Goal: Task Accomplishment & Management: Use online tool/utility

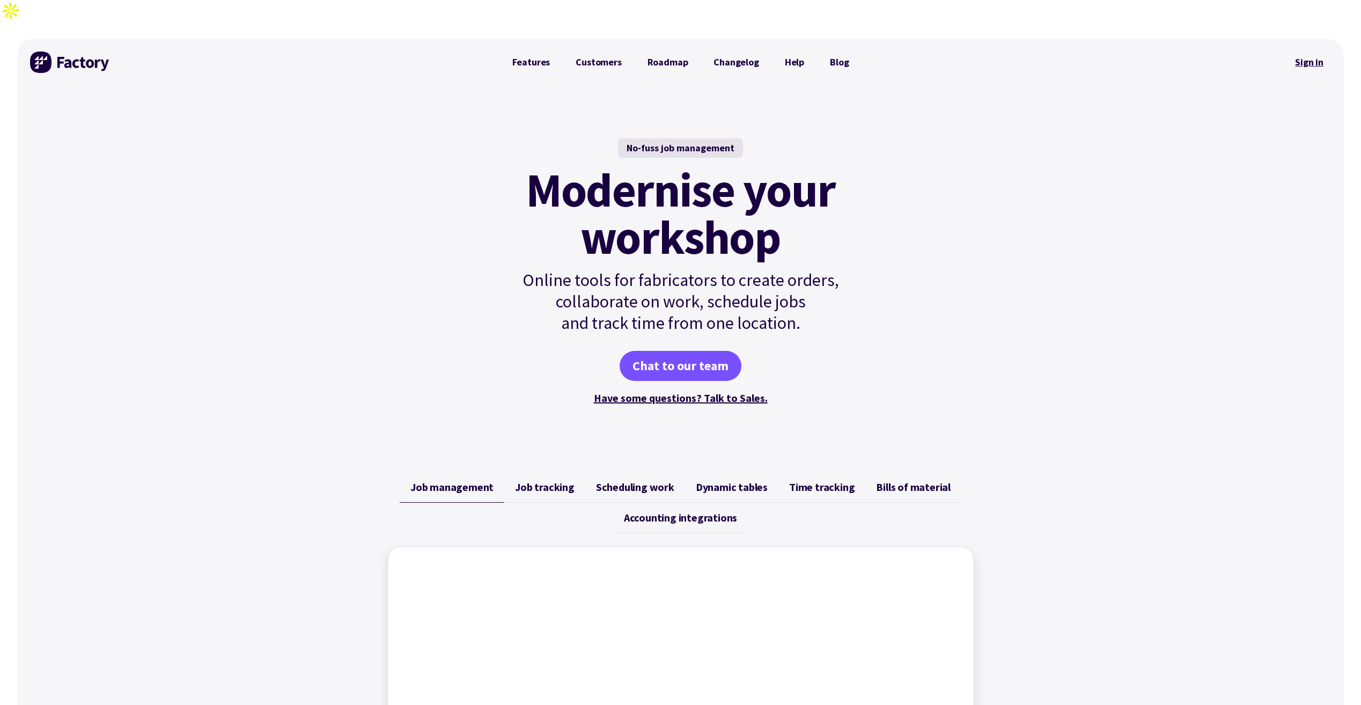
click at [1317, 50] on link "Sign in" at bounding box center [1309, 62] width 43 height 25
click at [1298, 50] on link "Sign in" at bounding box center [1309, 62] width 43 height 25
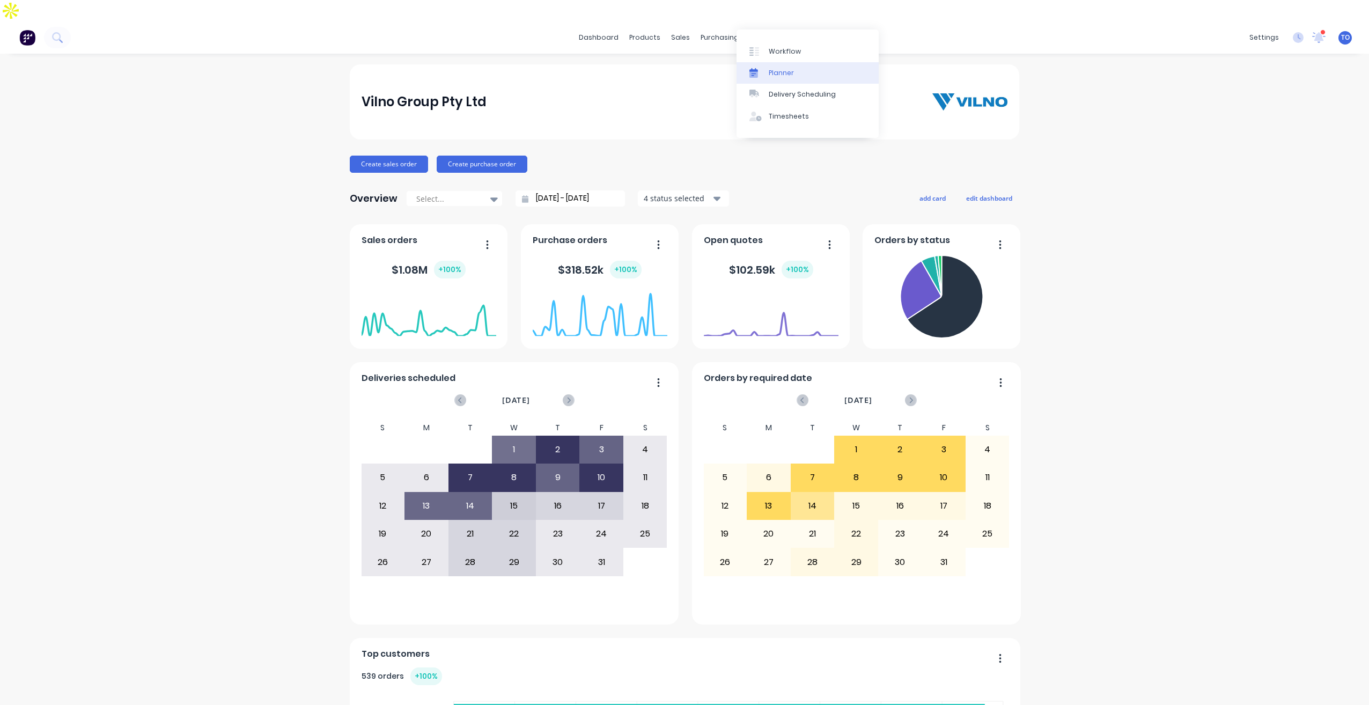
click at [782, 77] on div "Planner" at bounding box center [781, 73] width 25 height 10
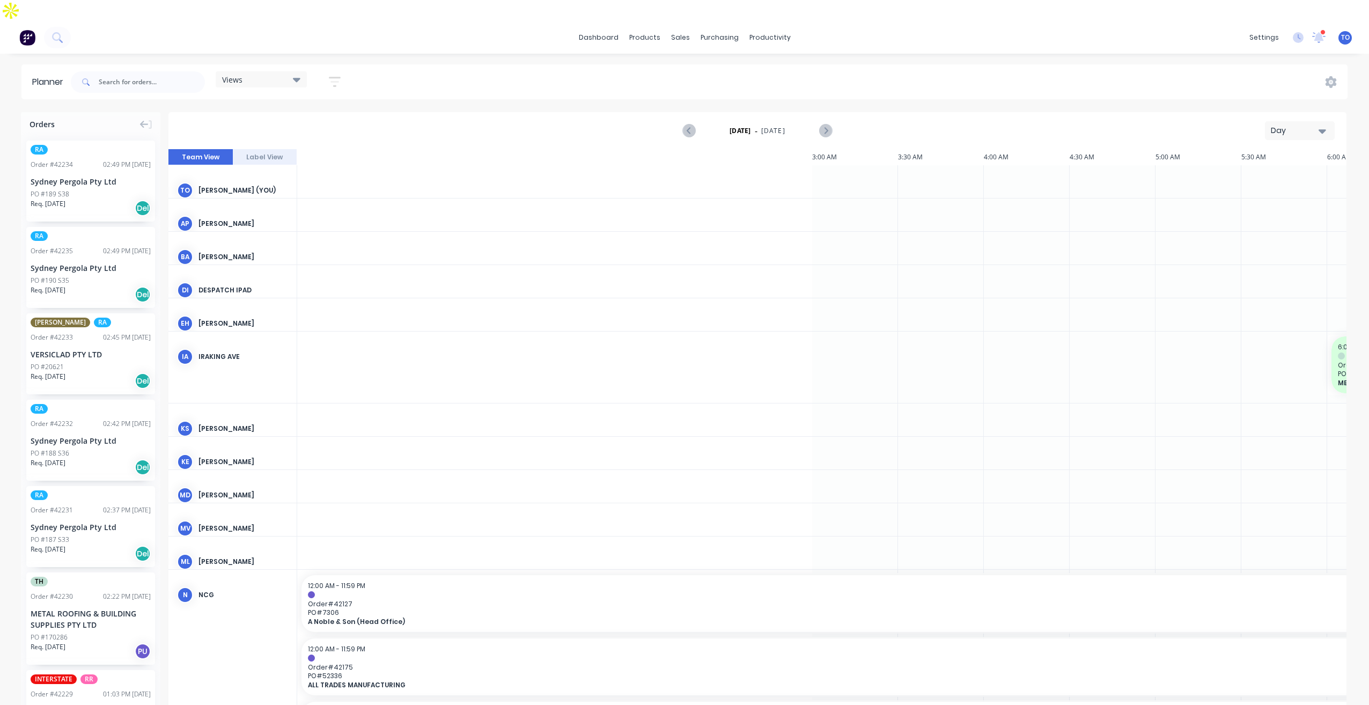
scroll to position [0, 1202]
click at [1289, 125] on div "Day" at bounding box center [1295, 130] width 49 height 11
click at [1255, 170] on div "Week" at bounding box center [1281, 180] width 106 height 21
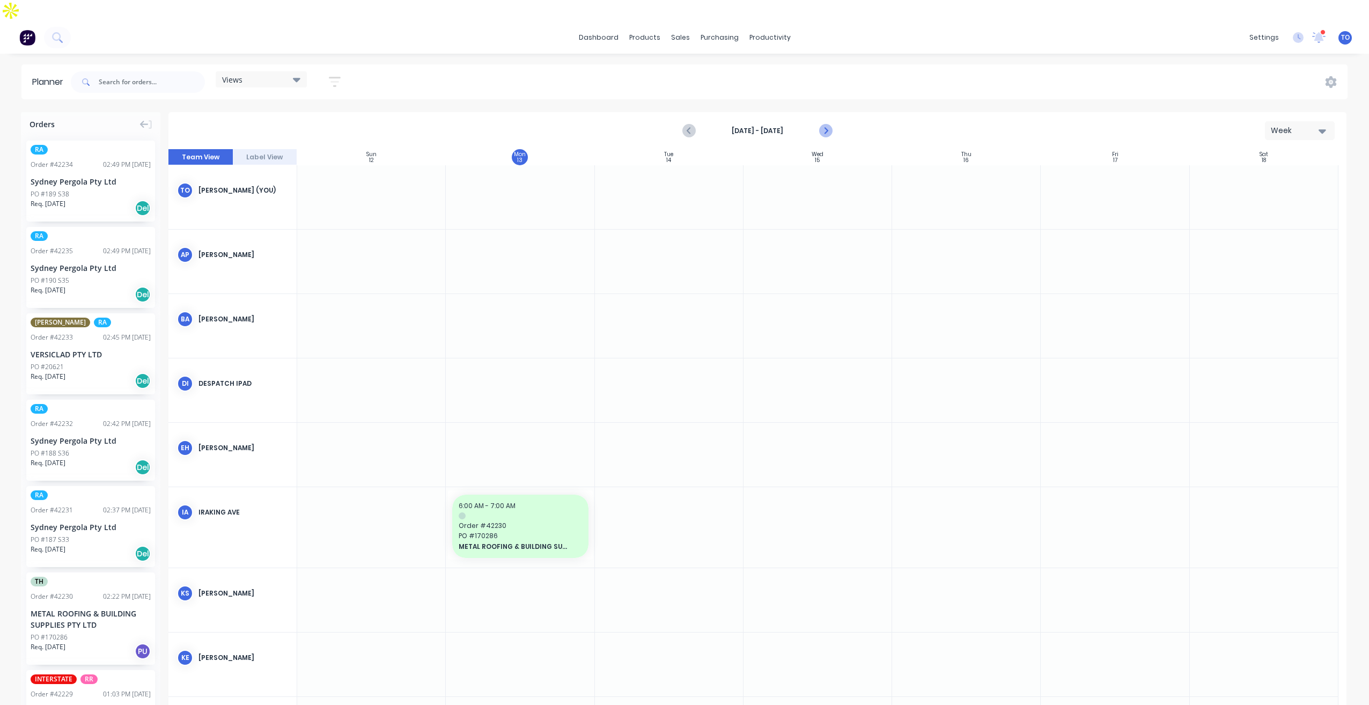
click at [826, 127] on icon "Next page" at bounding box center [825, 131] width 5 height 9
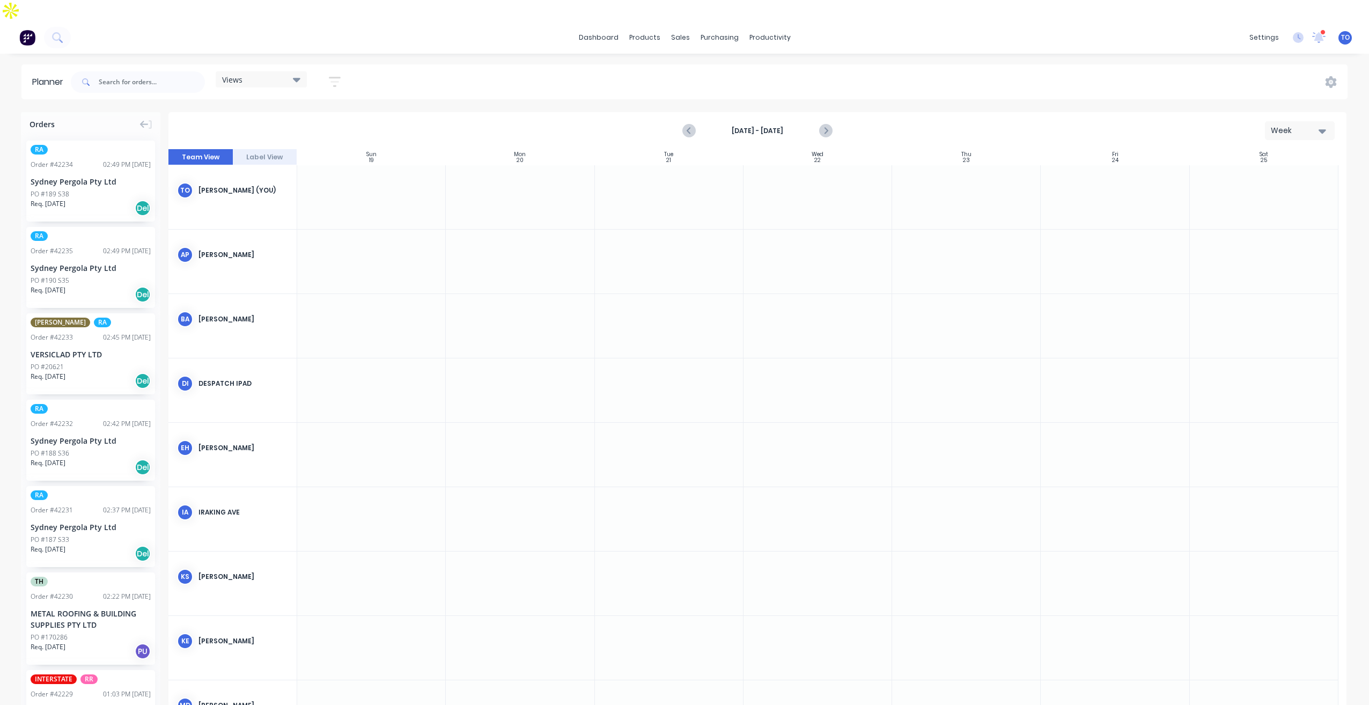
click at [745, 126] on strong "Oct 19th - Oct 25th" at bounding box center [757, 131] width 107 height 10
click at [1274, 125] on div "Week" at bounding box center [1295, 130] width 49 height 11
drag, startPoint x: 1263, startPoint y: 163, endPoint x: 1251, endPoint y: 159, distance: 12.2
click at [1261, 170] on div "Week" at bounding box center [1281, 180] width 106 height 21
click at [300, 78] on icon at bounding box center [297, 80] width 8 height 4
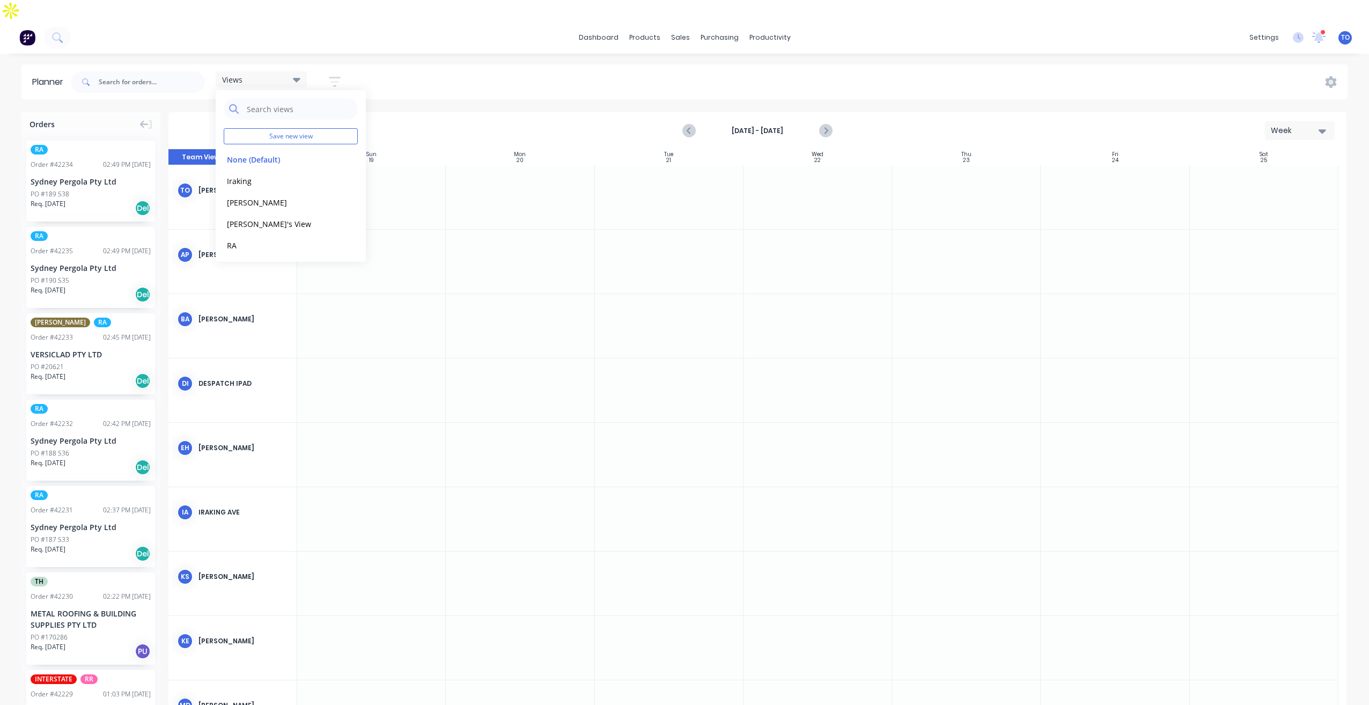
click at [334, 75] on icon "button" at bounding box center [335, 81] width 12 height 13
click at [325, 114] on button "Show/Hide users" at bounding box center [285, 122] width 100 height 16
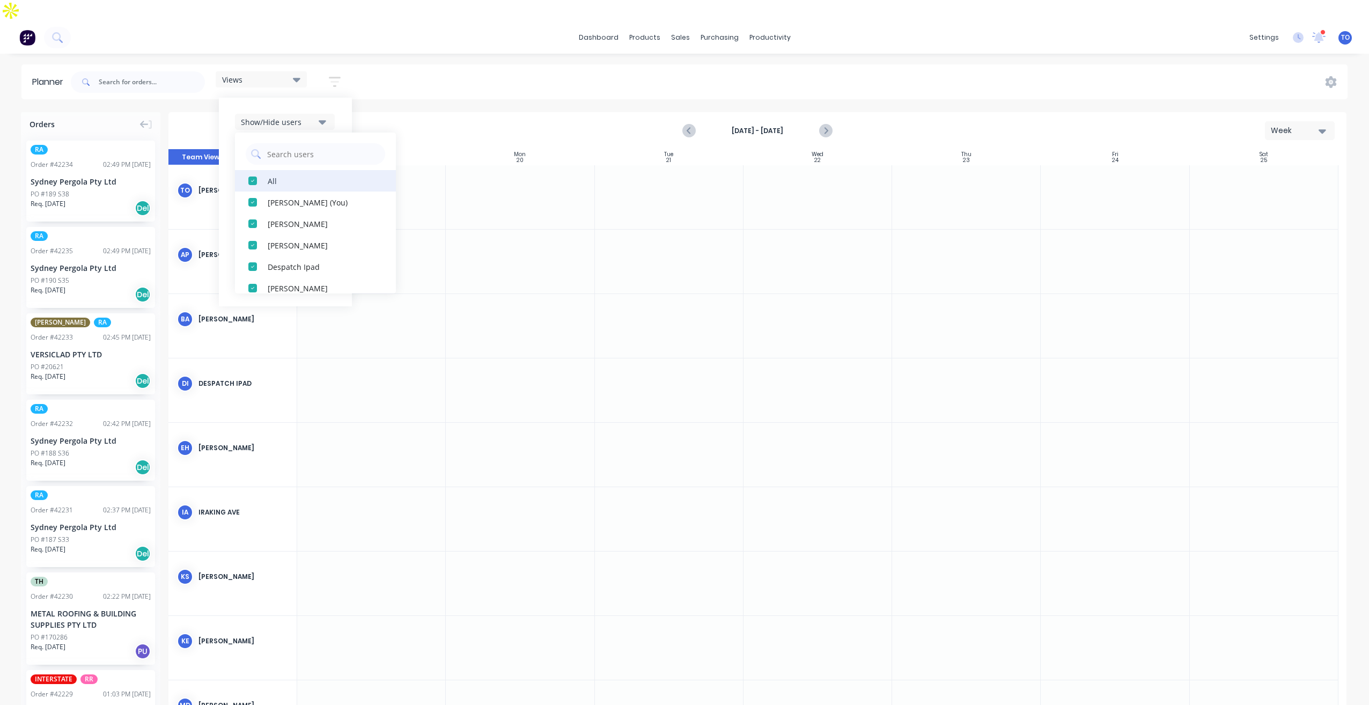
click at [276, 175] on div "All" at bounding box center [321, 180] width 107 height 11
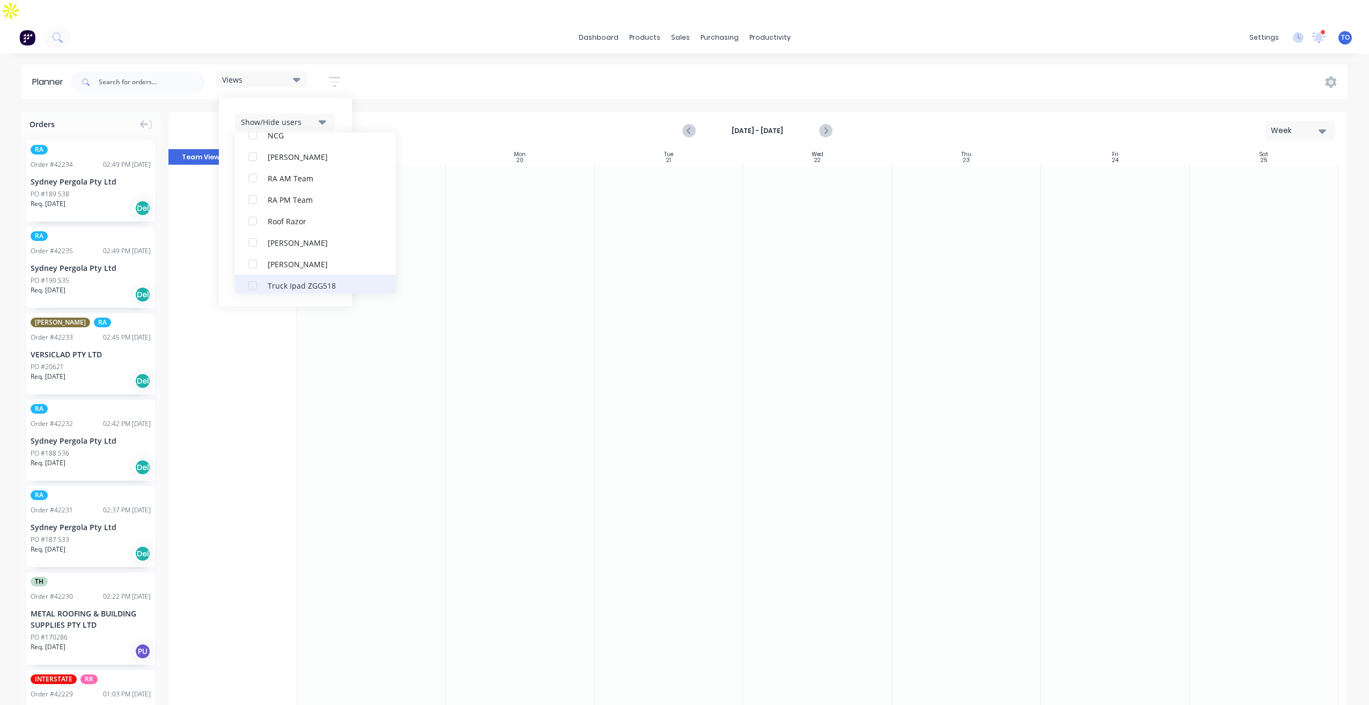
scroll to position [322, 0]
click at [275, 218] on div "Rupesh Karki" at bounding box center [321, 223] width 107 height 11
drag, startPoint x: 556, startPoint y: 67, endPoint x: 356, endPoint y: 104, distance: 204.2
click at [555, 68] on div "Views Save new view None (Default) edit Iraking edit kyle edit Michael's View e…" at bounding box center [708, 82] width 1279 height 32
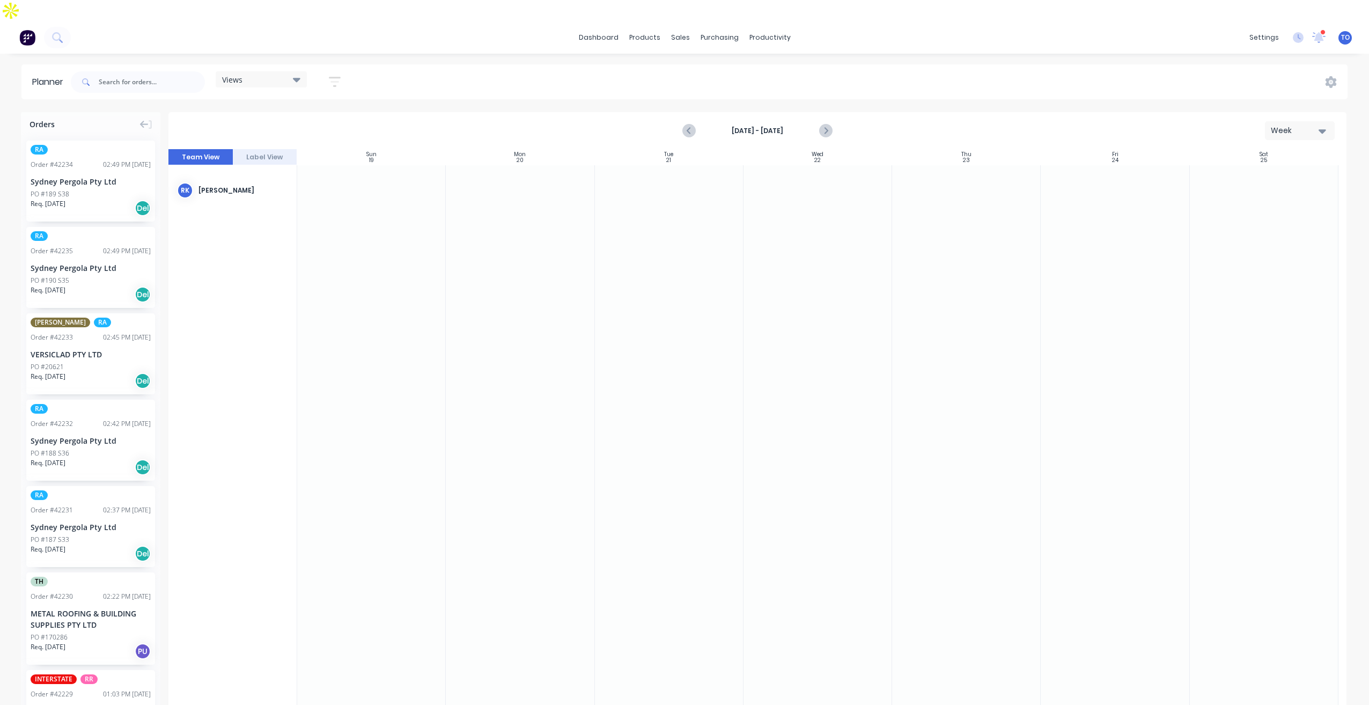
click at [341, 75] on icon "button" at bounding box center [335, 81] width 12 height 13
click at [313, 116] on div "Show/Hide users" at bounding box center [278, 121] width 75 height 11
click at [350, 98] on div "Show/Hide users All Rupesh Karki Tobias Oyeyinka (You) Angela Perez Byron Aird …" at bounding box center [285, 202] width 133 height 209
click at [315, 146] on button "Show/Hide orders" at bounding box center [285, 154] width 100 height 16
click at [291, 175] on div "All" at bounding box center [321, 180] width 107 height 11
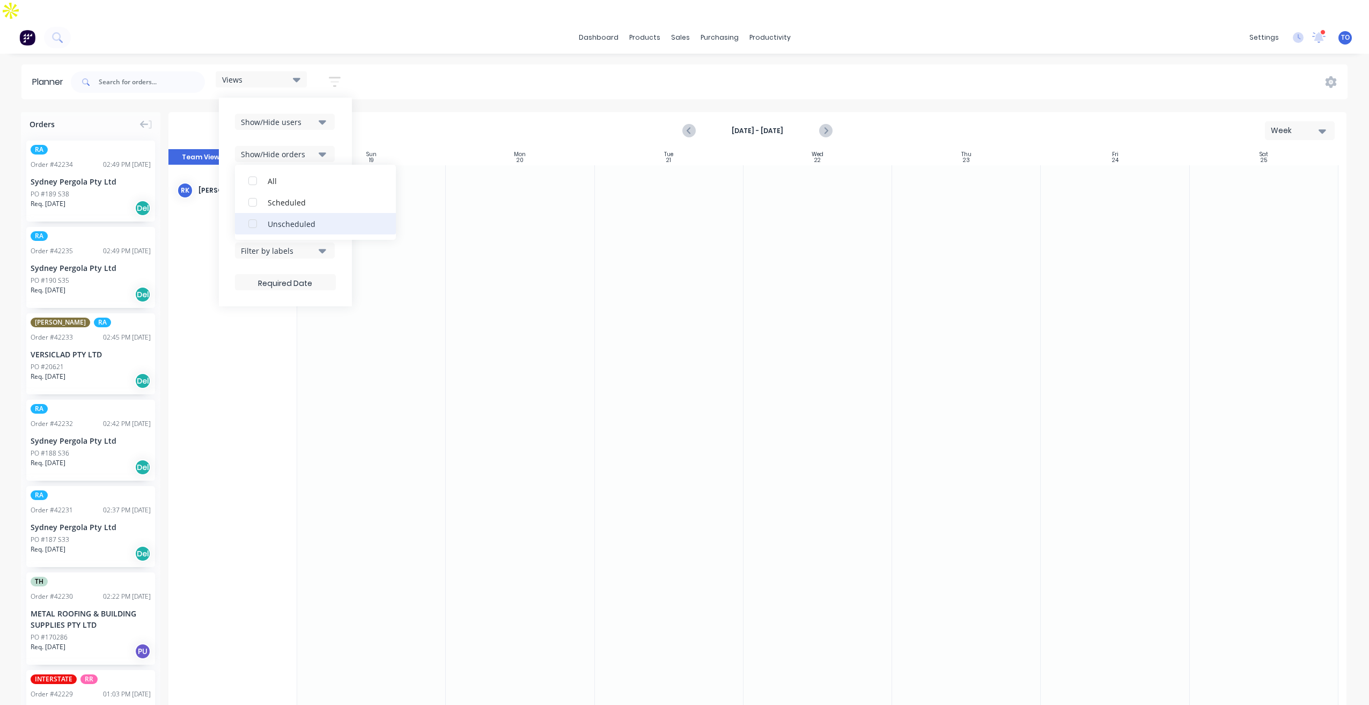
click at [288, 218] on div "Unscheduled" at bounding box center [321, 223] width 107 height 11
click at [347, 116] on div "Show/Hide users Show/Hide orders All Scheduled Unscheduled Filter by status Fil…" at bounding box center [285, 202] width 133 height 209
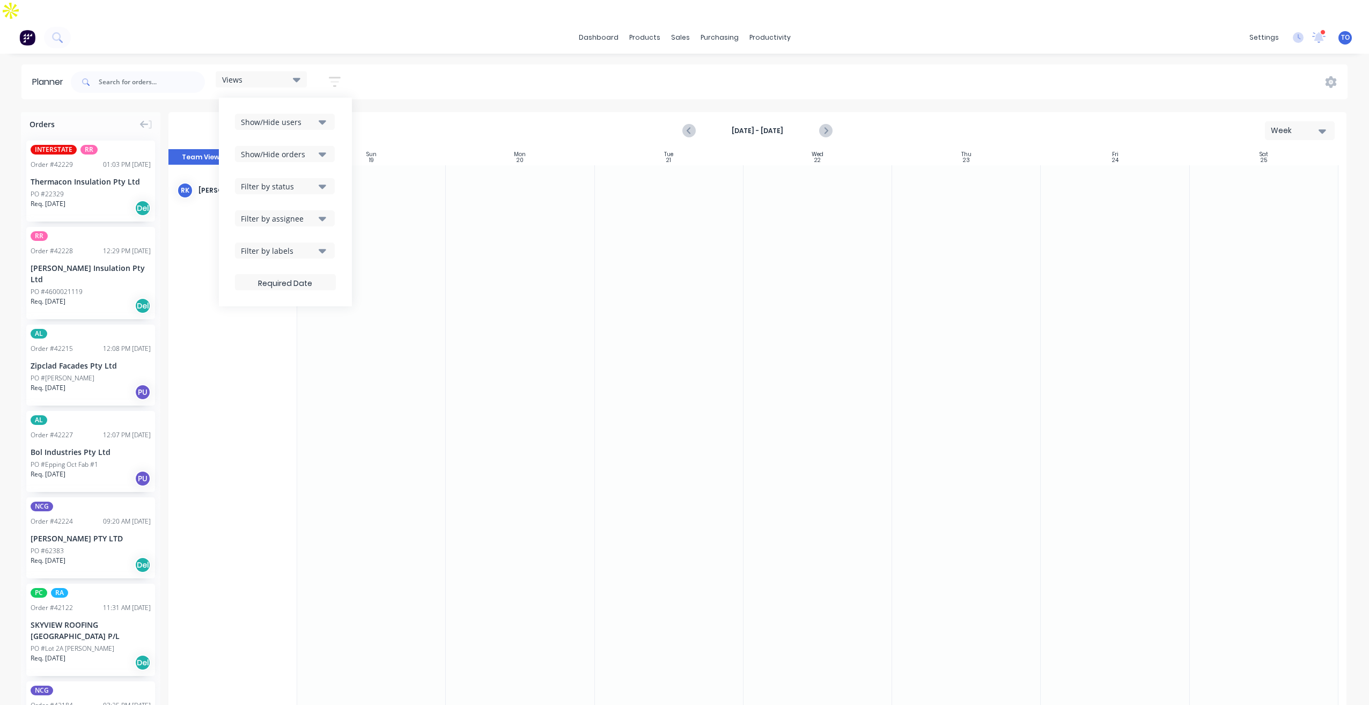
click at [302, 178] on button "Filter by status" at bounding box center [285, 186] width 100 height 16
click at [266, 234] on button "All" at bounding box center [315, 244] width 161 height 21
drag, startPoint x: 1181, startPoint y: 82, endPoint x: 956, endPoint y: 51, distance: 228.0
click at [956, 66] on div "Views Save new view None (Default) edit Iraking edit kyle edit Michael's View e…" at bounding box center [708, 82] width 1279 height 32
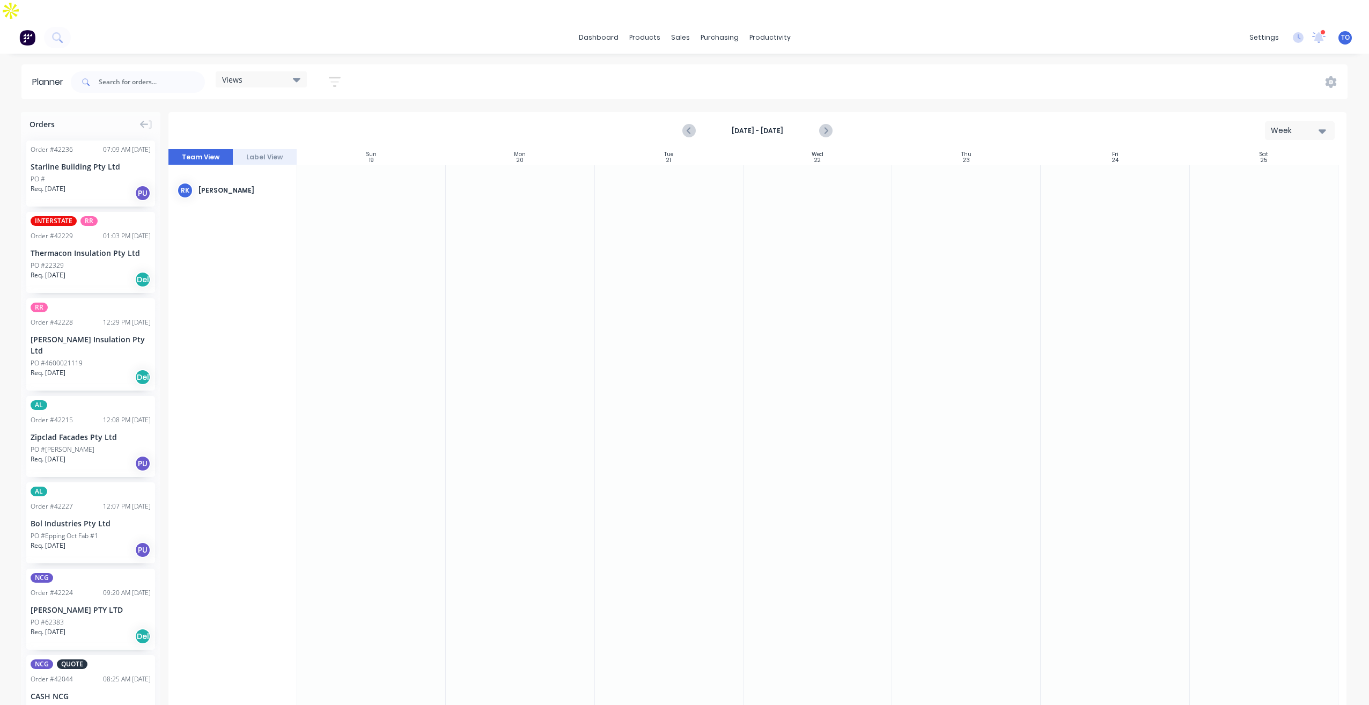
click at [1295, 125] on div "Week" at bounding box center [1295, 130] width 49 height 11
click at [906, 82] on div "Planner Views Save new view None (Default) edit Iraking edit kyle edit Michael'…" at bounding box center [684, 395] width 1369 height 662
click at [99, 445] on div "PO #Hunter Hill" at bounding box center [91, 450] width 120 height 10
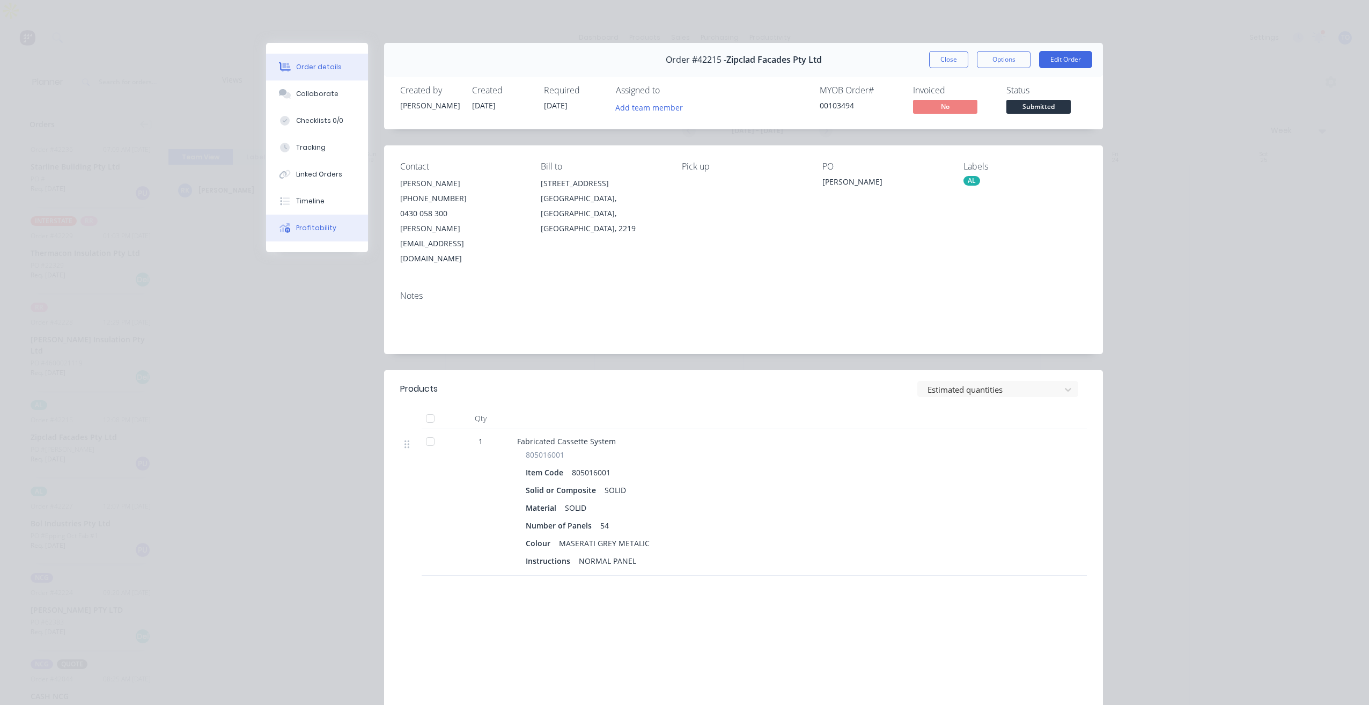
click at [310, 221] on button "Profitability" at bounding box center [317, 228] width 102 height 27
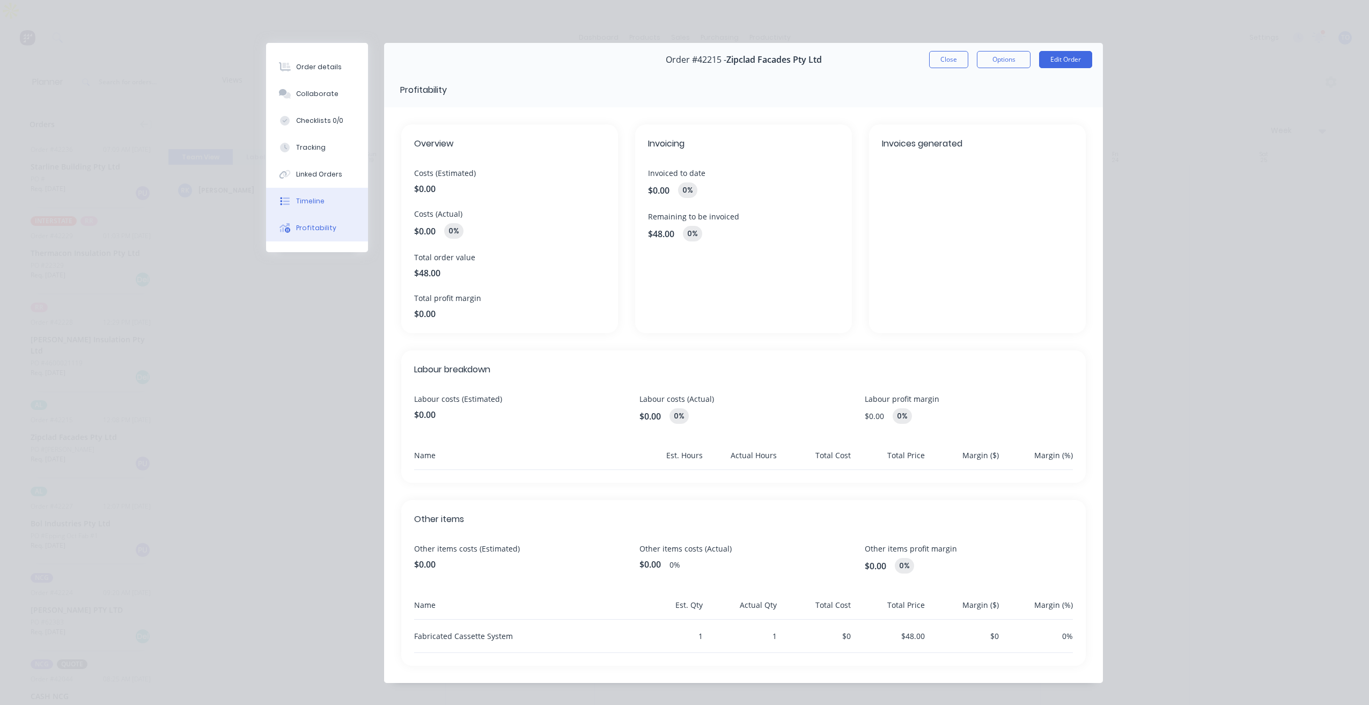
click at [305, 203] on div "Timeline" at bounding box center [310, 201] width 28 height 10
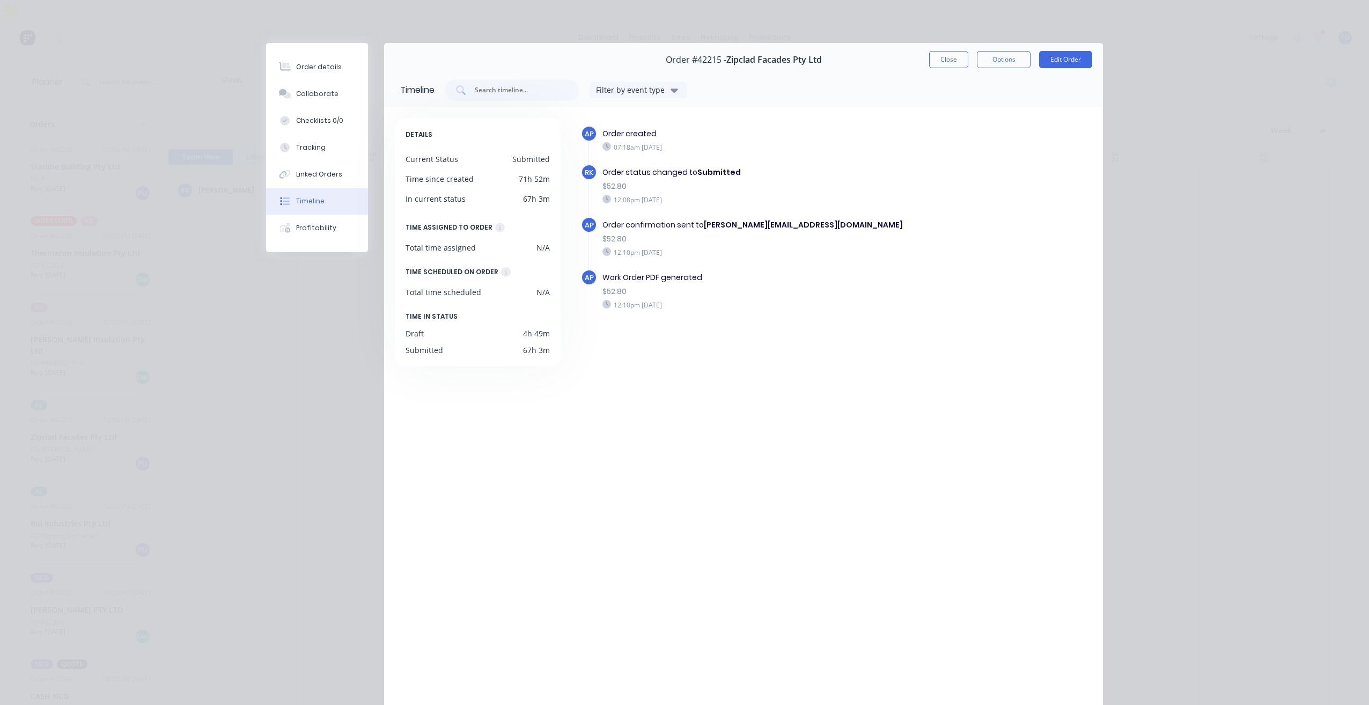
click at [747, 421] on div "AP Order created 07:18am Friday 10/10/25 RK Order status changed to Submitted $…" at bounding box center [830, 407] width 523 height 578
click at [938, 60] on button "Close" at bounding box center [948, 59] width 39 height 17
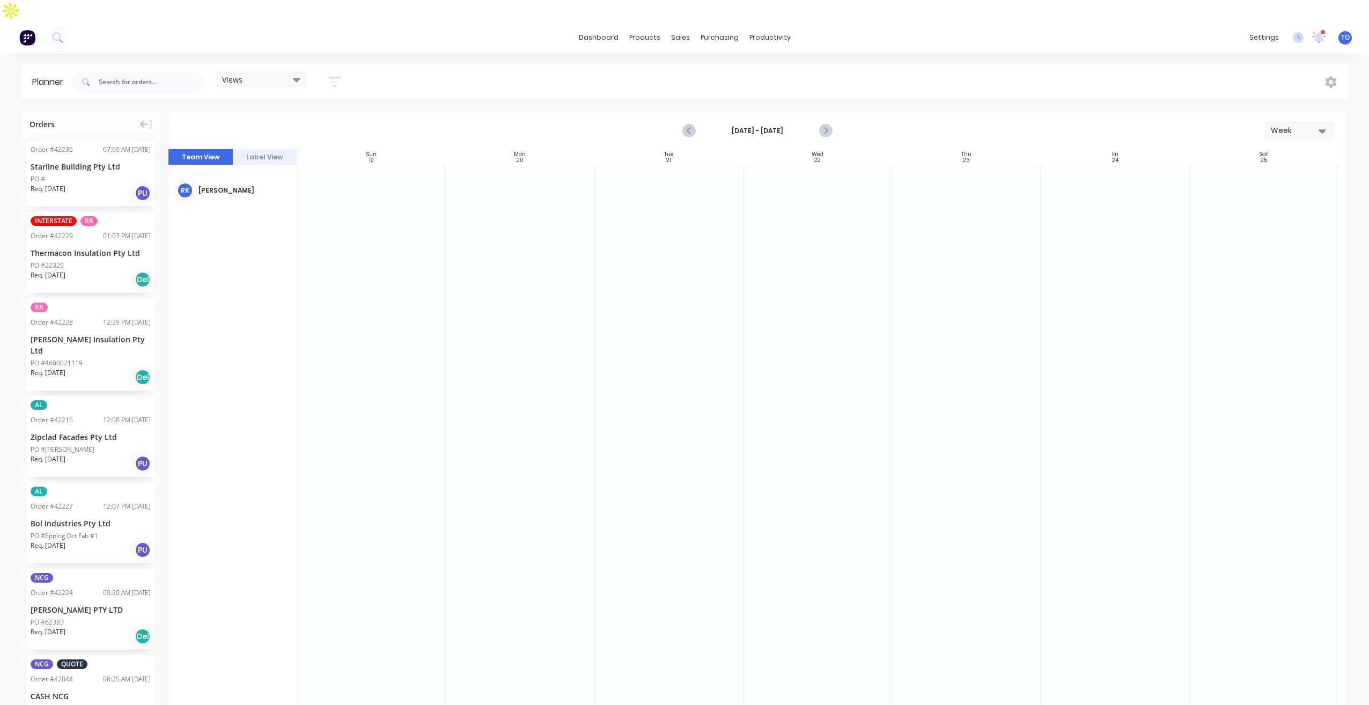
click at [57, 415] on div "Order # 42215" at bounding box center [52, 420] width 42 height 10
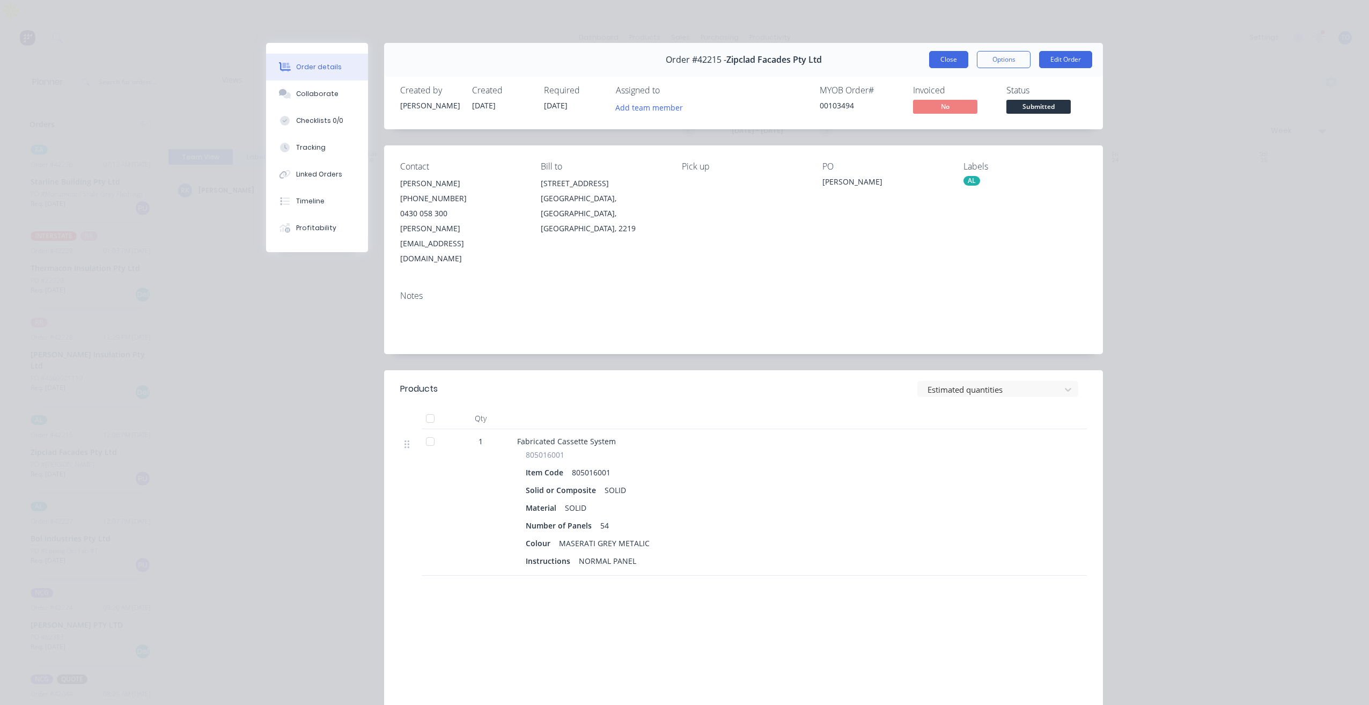
click at [943, 57] on button "Close" at bounding box center [948, 59] width 39 height 17
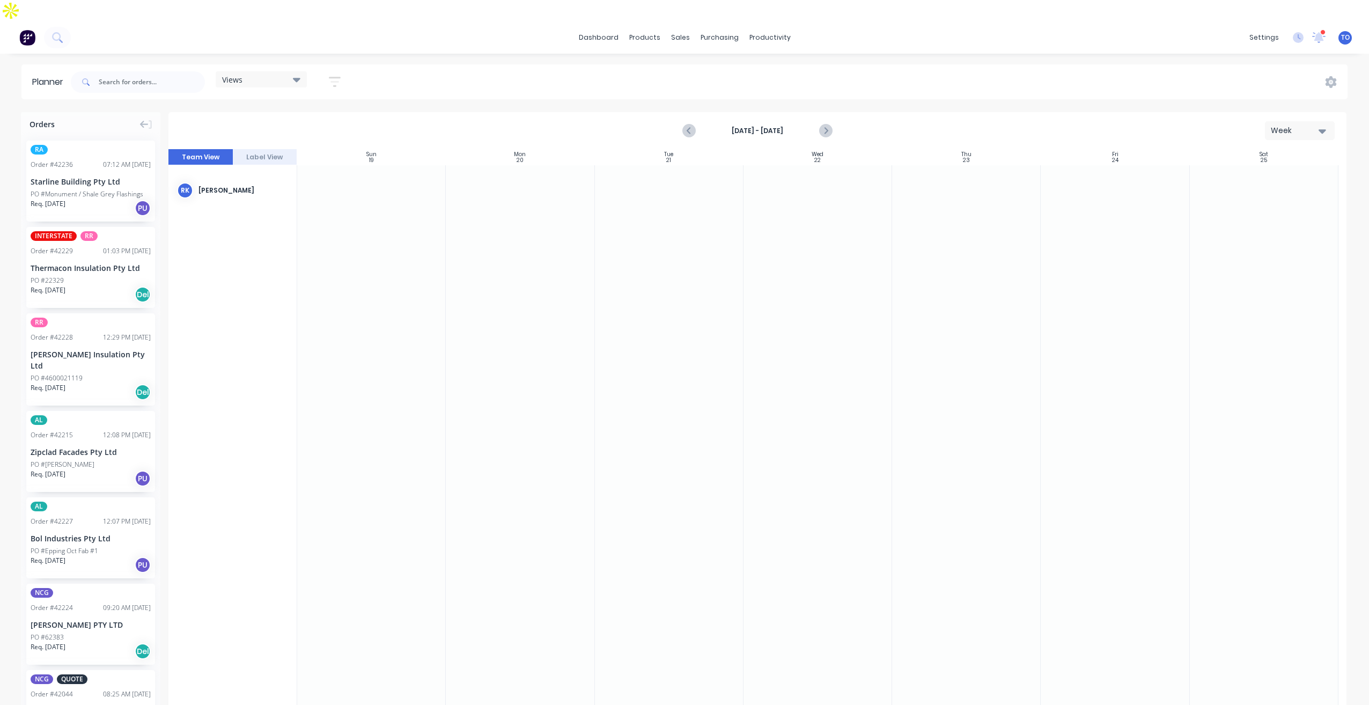
click at [322, 71] on button "button" at bounding box center [335, 81] width 34 height 21
click at [300, 116] on div "Show/Hide users" at bounding box center [278, 121] width 75 height 11
click at [302, 116] on div "Show/Hide users" at bounding box center [278, 121] width 75 height 11
click at [306, 149] on div "Show/Hide orders" at bounding box center [278, 154] width 75 height 11
click at [343, 120] on div "Show/Hide users Show/Hide orders All Scheduled Unscheduled Filter by status Fil…" at bounding box center [285, 202] width 133 height 209
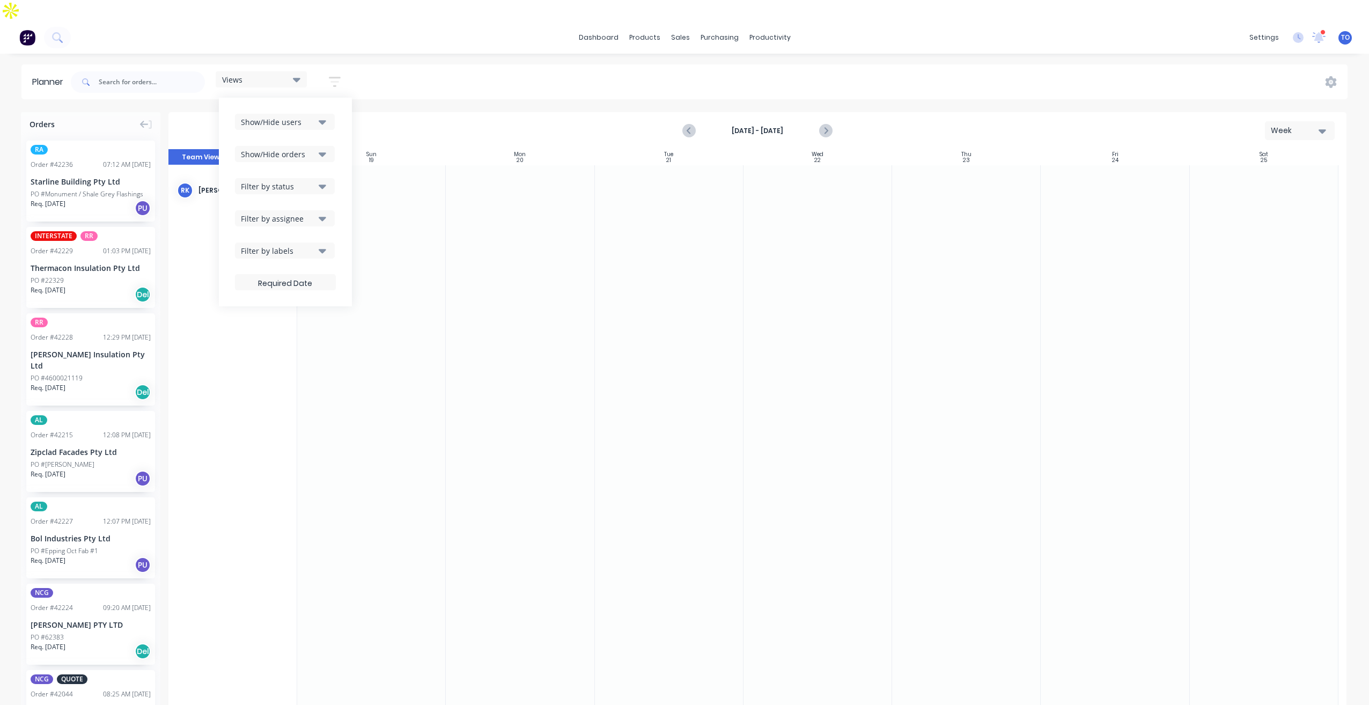
click at [329, 178] on button "Filter by status" at bounding box center [285, 186] width 100 height 16
click at [348, 145] on div "Show/Hide users Show/Hide orders Filter by status All Draft Quote Archived Deli…" at bounding box center [285, 202] width 133 height 209
click at [313, 203] on div "Show/Hide users Show/Hide orders Filter by status Filter by assignee Filter by …" at bounding box center [285, 202] width 101 height 177
click at [314, 213] on div "Filter by assignee" at bounding box center [278, 218] width 75 height 11
drag, startPoint x: 339, startPoint y: 161, endPoint x: 335, endPoint y: 179, distance: 18.6
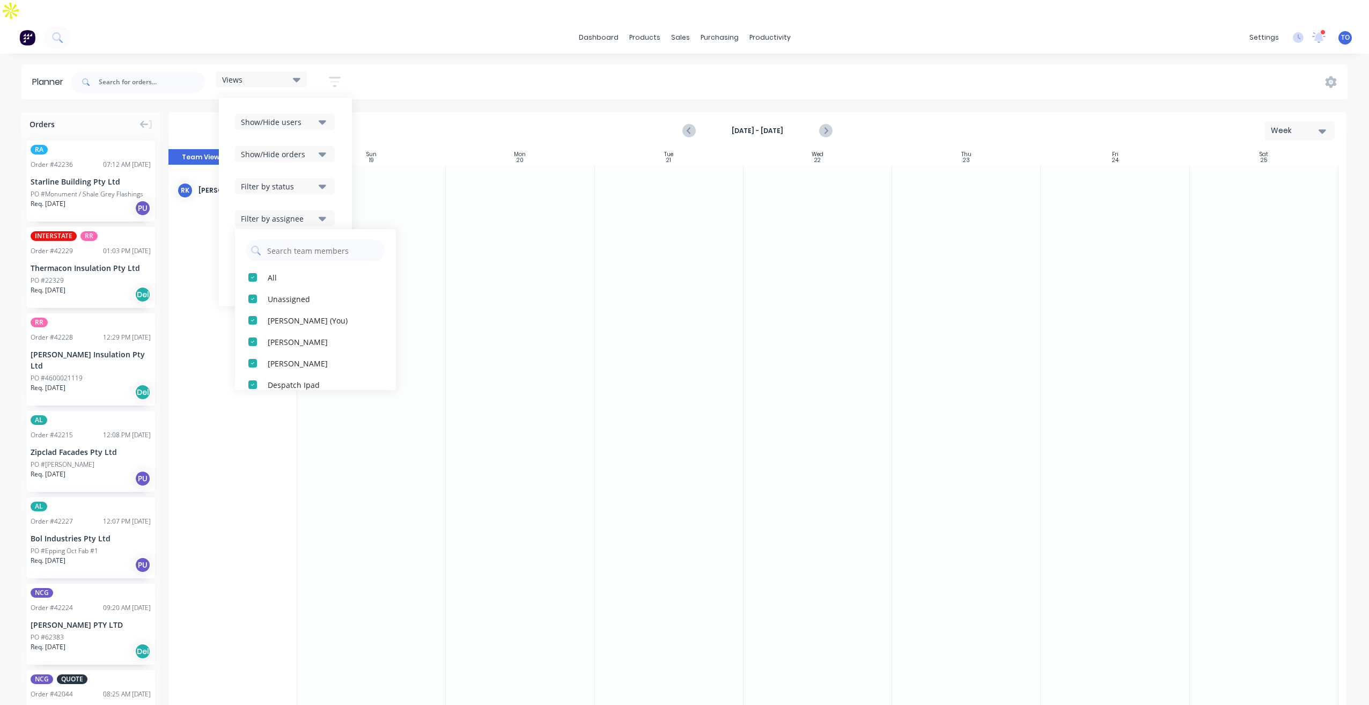
click at [337, 169] on div "Show/Hide users Show/Hide orders Filter by status Filter by assignee All Unassi…" at bounding box center [285, 202] width 133 height 209
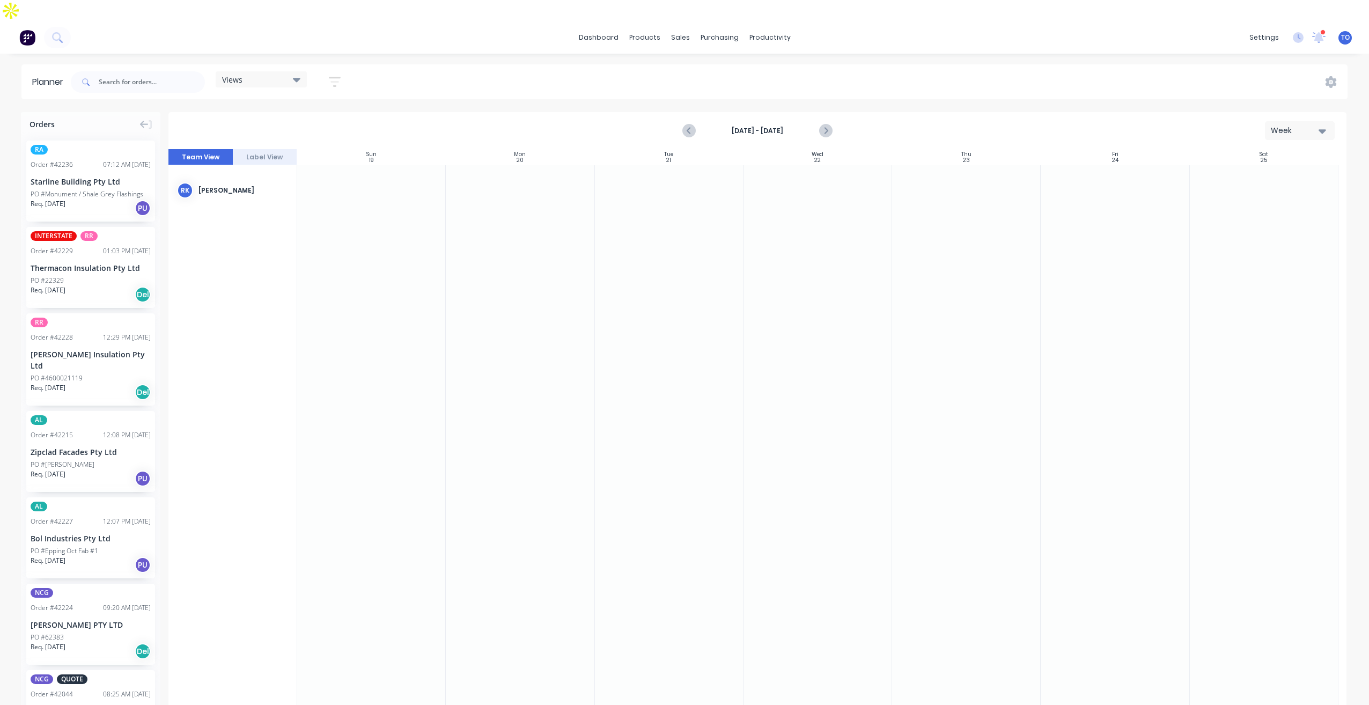
drag, startPoint x: 510, startPoint y: 73, endPoint x: 643, endPoint y: 275, distance: 241.8
click at [513, 76] on div "Views Save new view None (Default) edit Iraking edit kyle edit Michael's View e…" at bounding box center [708, 82] width 1279 height 32
click at [684, 124] on icon "Previous page" at bounding box center [689, 130] width 13 height 13
click at [689, 124] on icon "Previous page" at bounding box center [689, 130] width 13 height 13
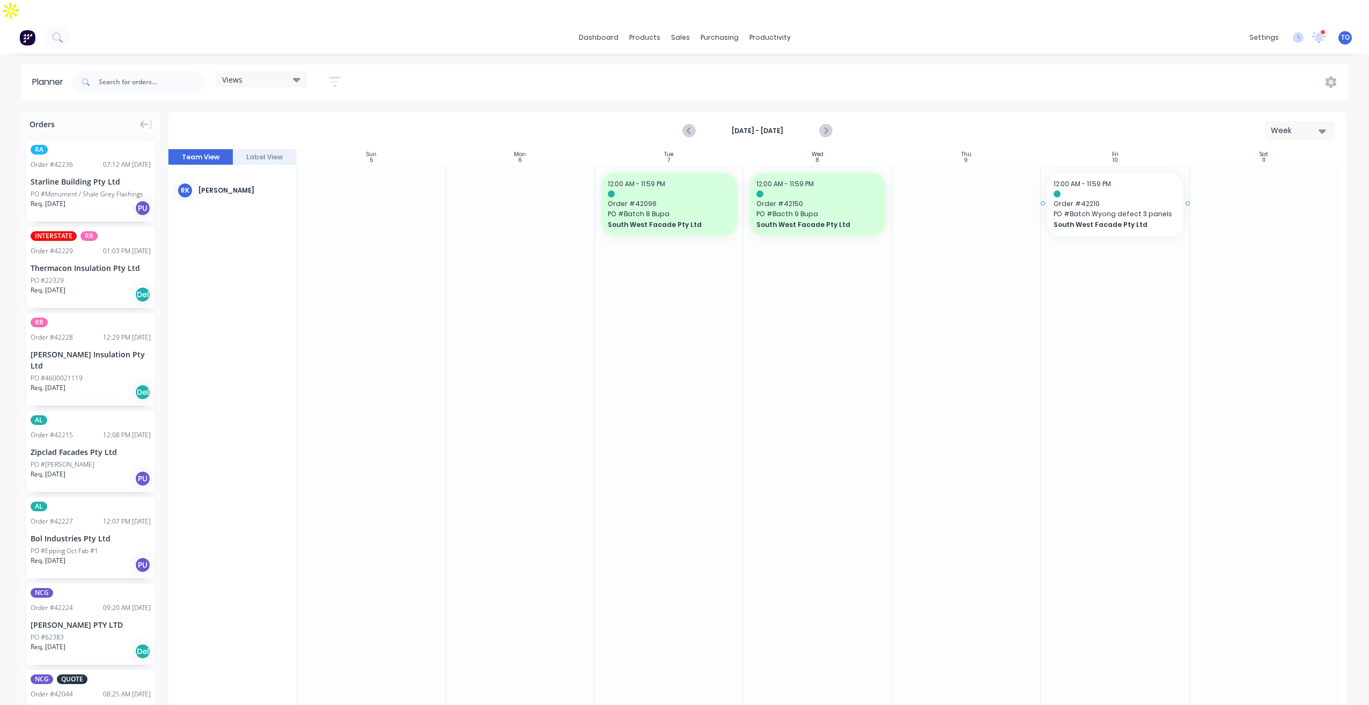
click at [1124, 173] on div "12:00 AM - 11:59 PM Order # 42210 PO # Batch Wyong defect 3 panels South West F…" at bounding box center [1115, 204] width 136 height 63
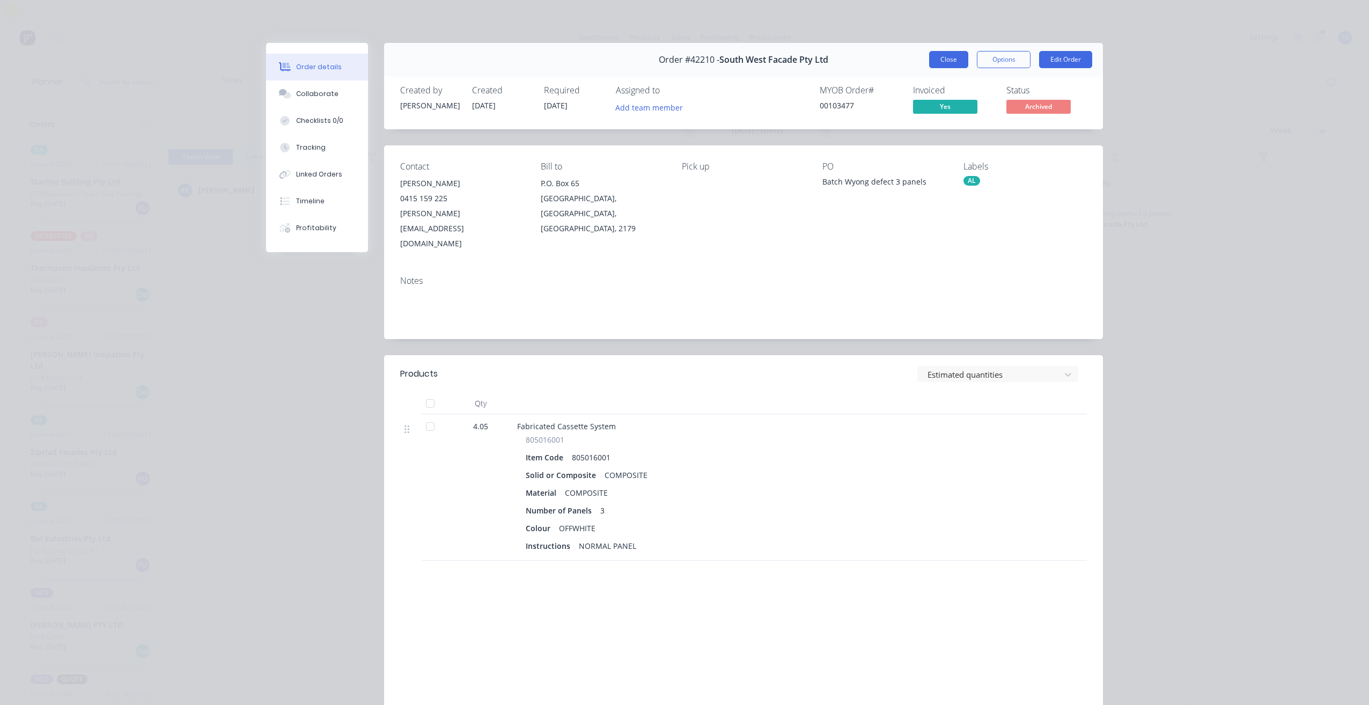
click at [941, 59] on button "Close" at bounding box center [948, 59] width 39 height 17
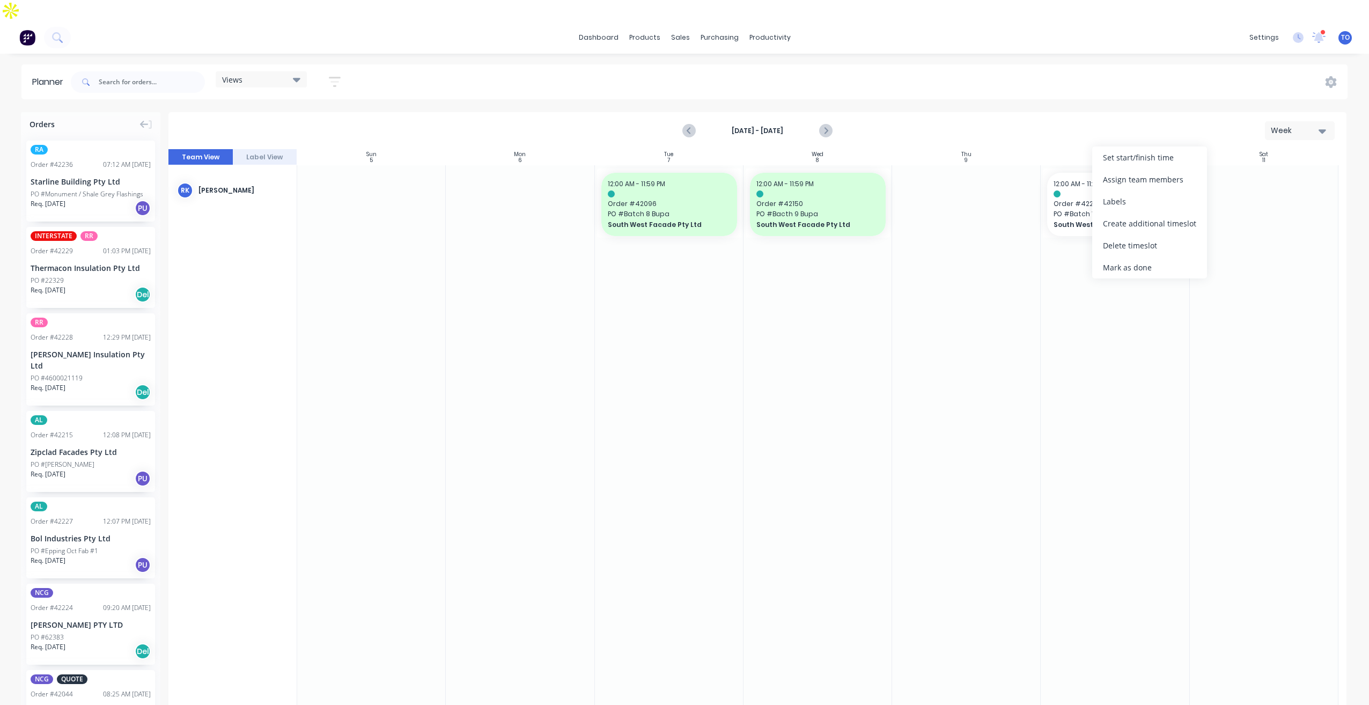
drag, startPoint x: 1107, startPoint y: 266, endPoint x: 946, endPoint y: 248, distance: 161.3
click at [1105, 265] on div "Mark as done" at bounding box center [1149, 267] width 115 height 22
click at [827, 124] on icon "Next page" at bounding box center [825, 130] width 13 height 13
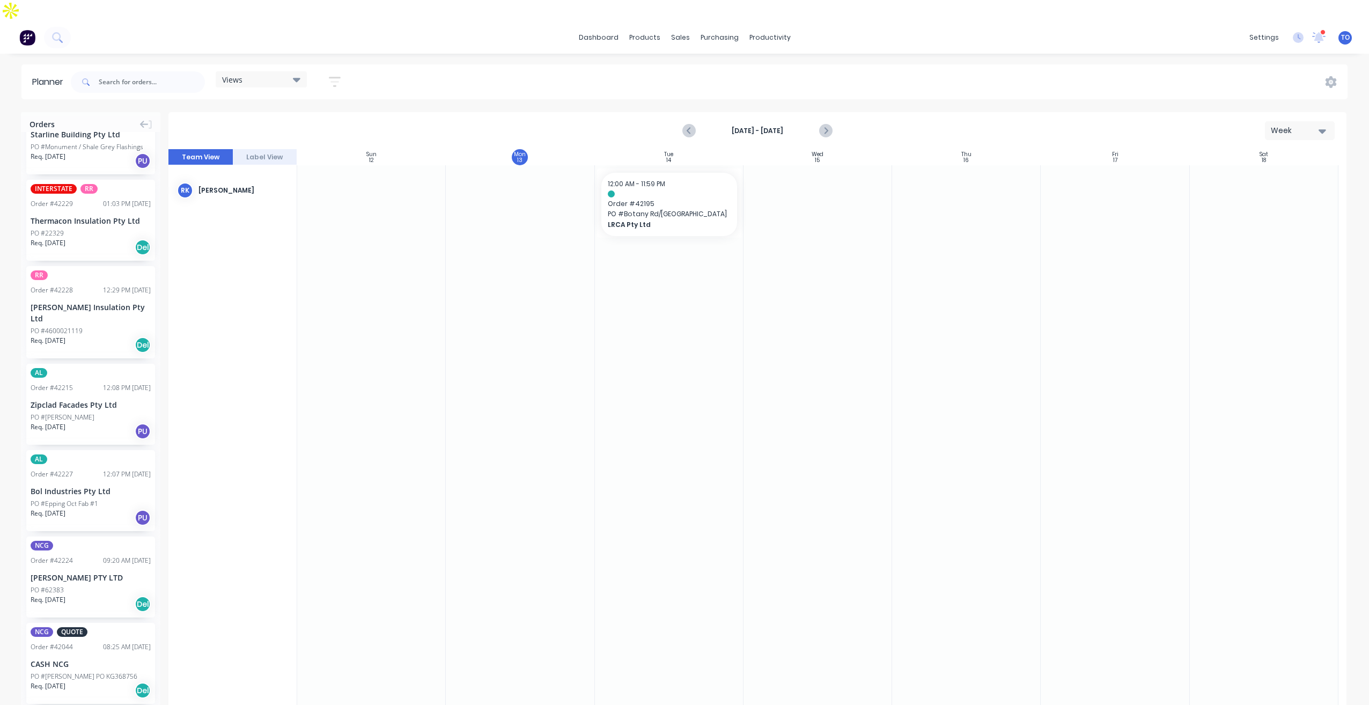
scroll to position [107, 0]
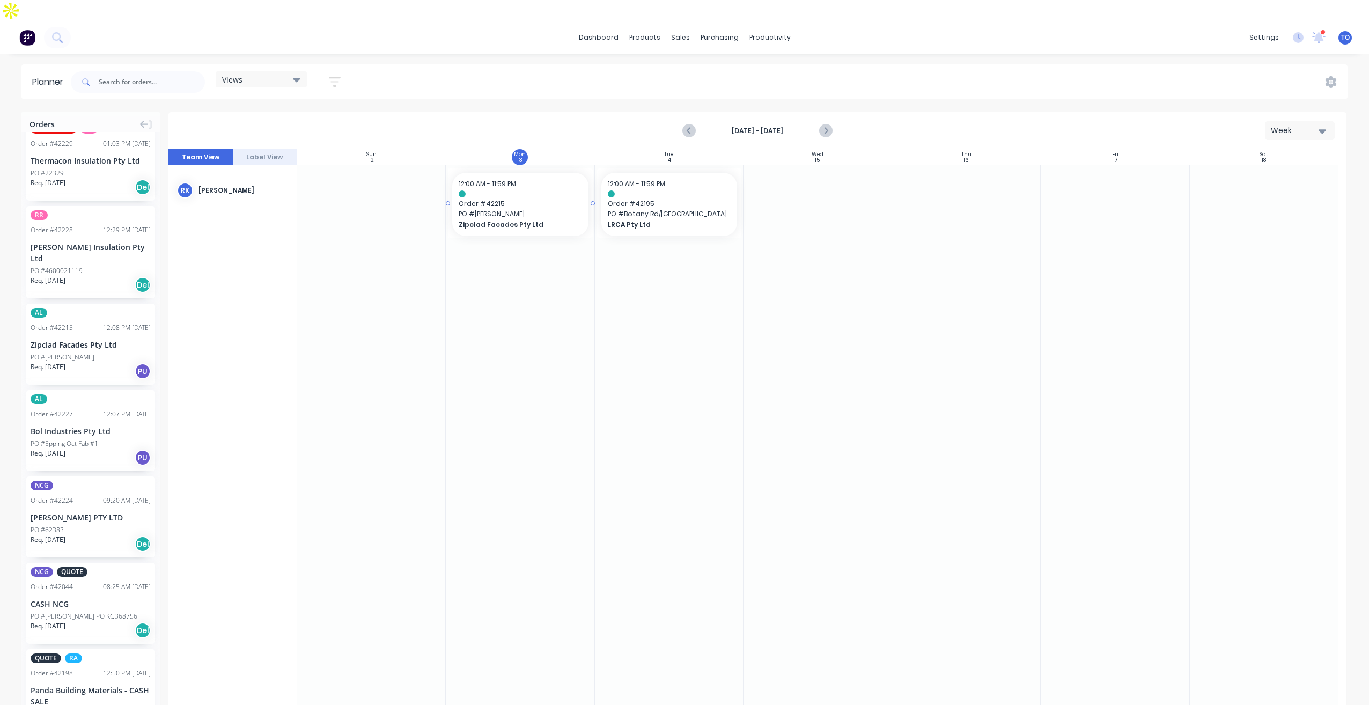
drag, startPoint x: 56, startPoint y: 303, endPoint x: 500, endPoint y: 254, distance: 446.5
drag, startPoint x: 76, startPoint y: 293, endPoint x: 515, endPoint y: 274, distance: 439.8
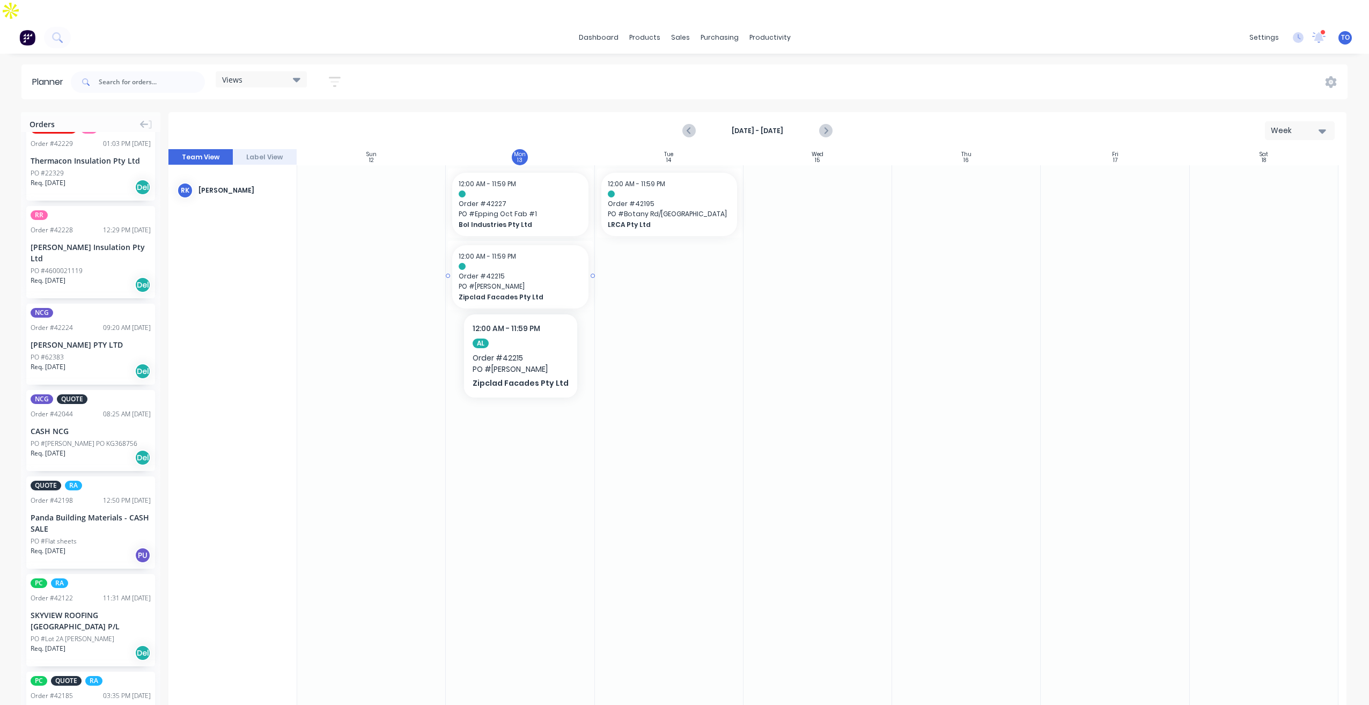
click at [517, 292] on span "Zipclad Facades Pty Ltd" at bounding box center [514, 297] width 111 height 10
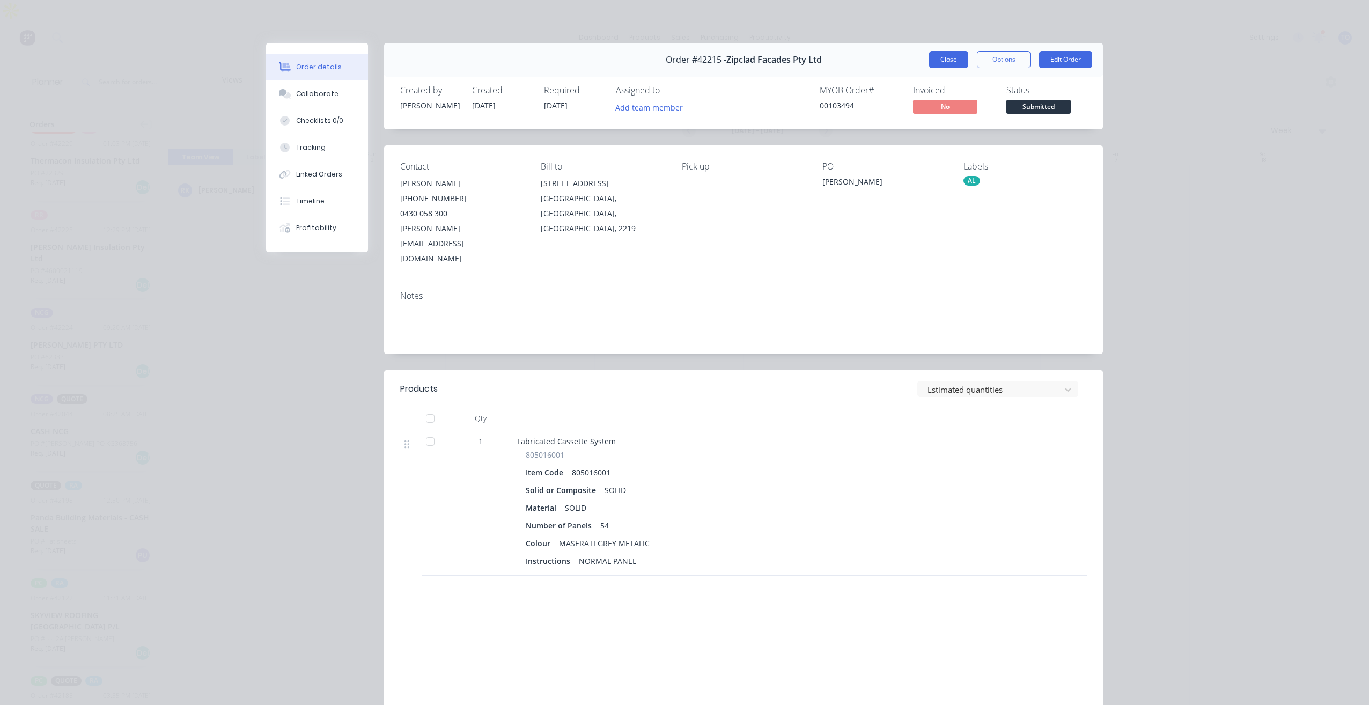
click at [940, 61] on button "Close" at bounding box center [948, 59] width 39 height 17
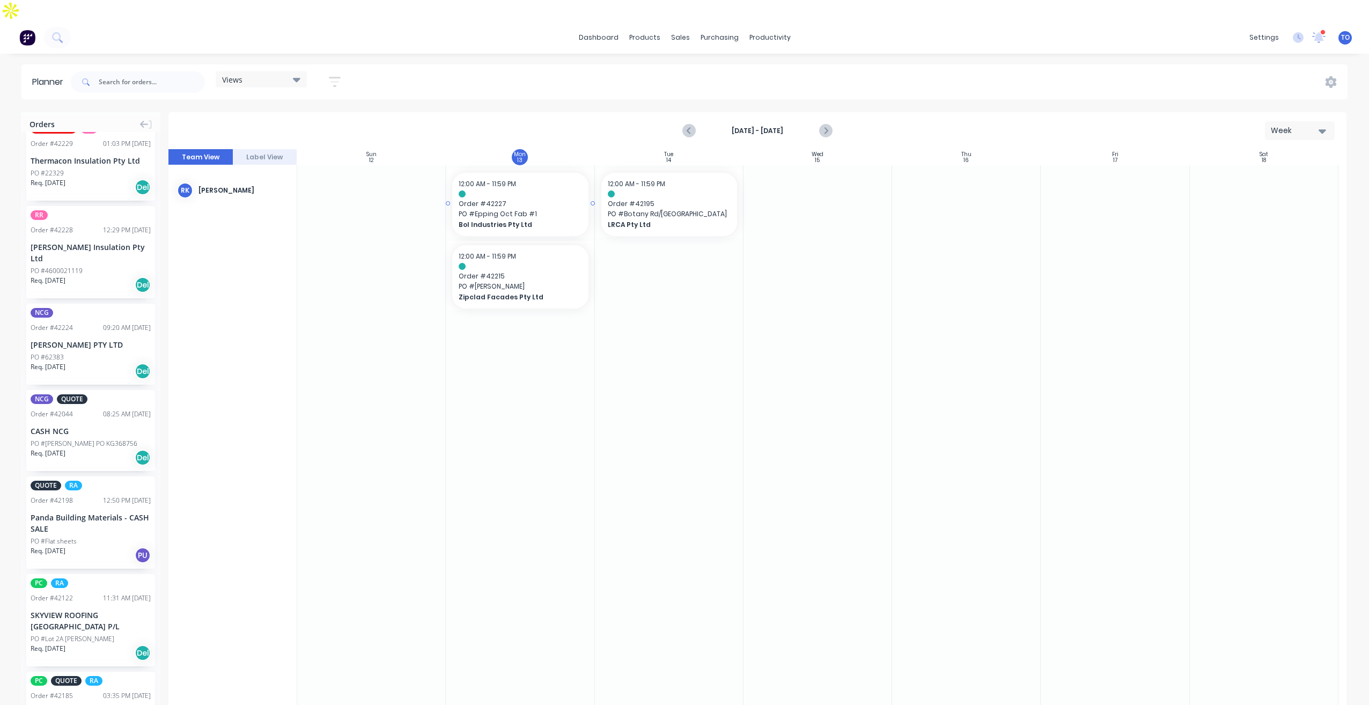
click at [555, 199] on span "Order # 42227" at bounding box center [520, 204] width 123 height 10
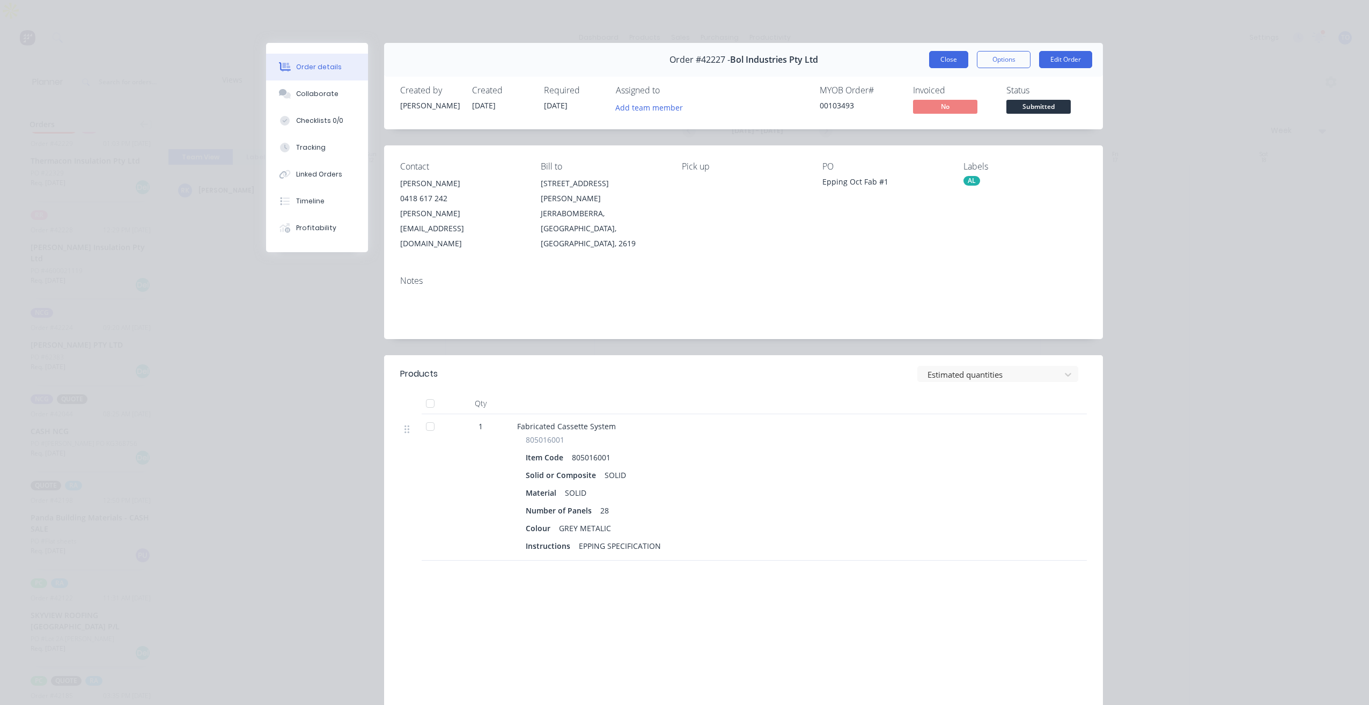
click at [953, 58] on button "Close" at bounding box center [948, 59] width 39 height 17
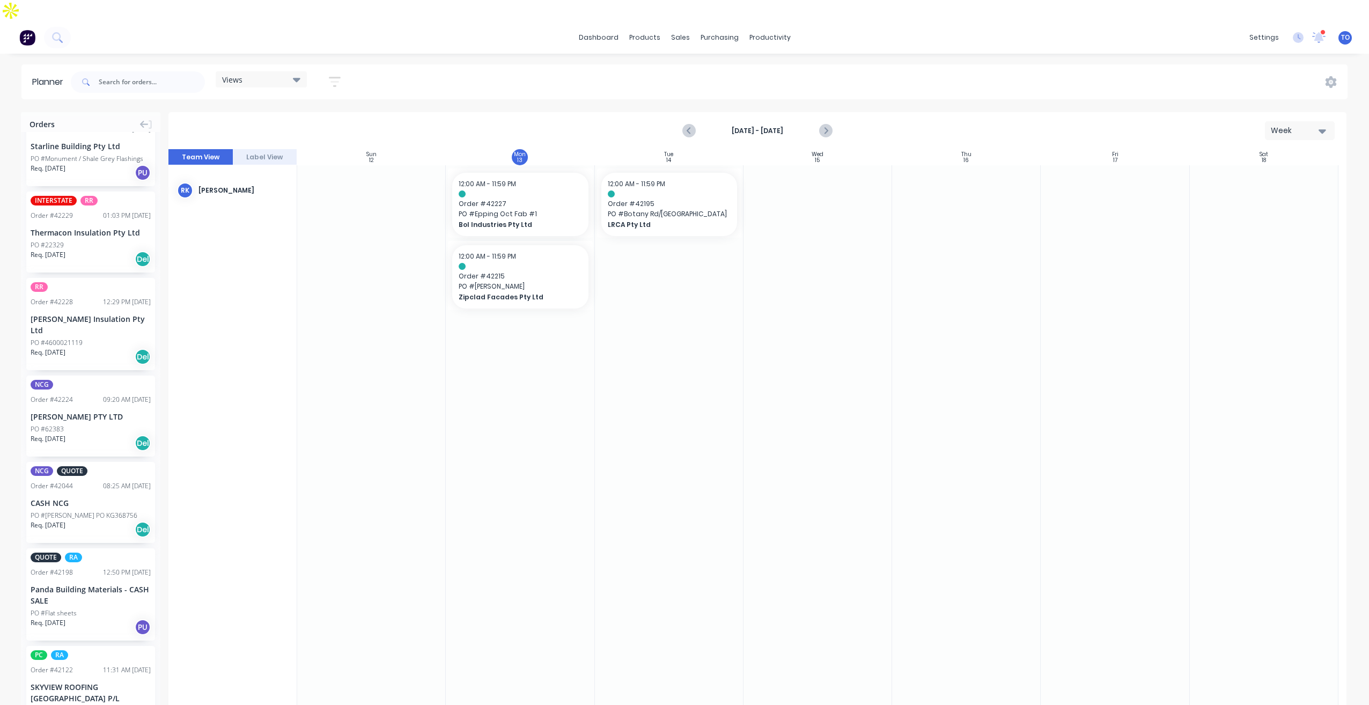
scroll to position [0, 0]
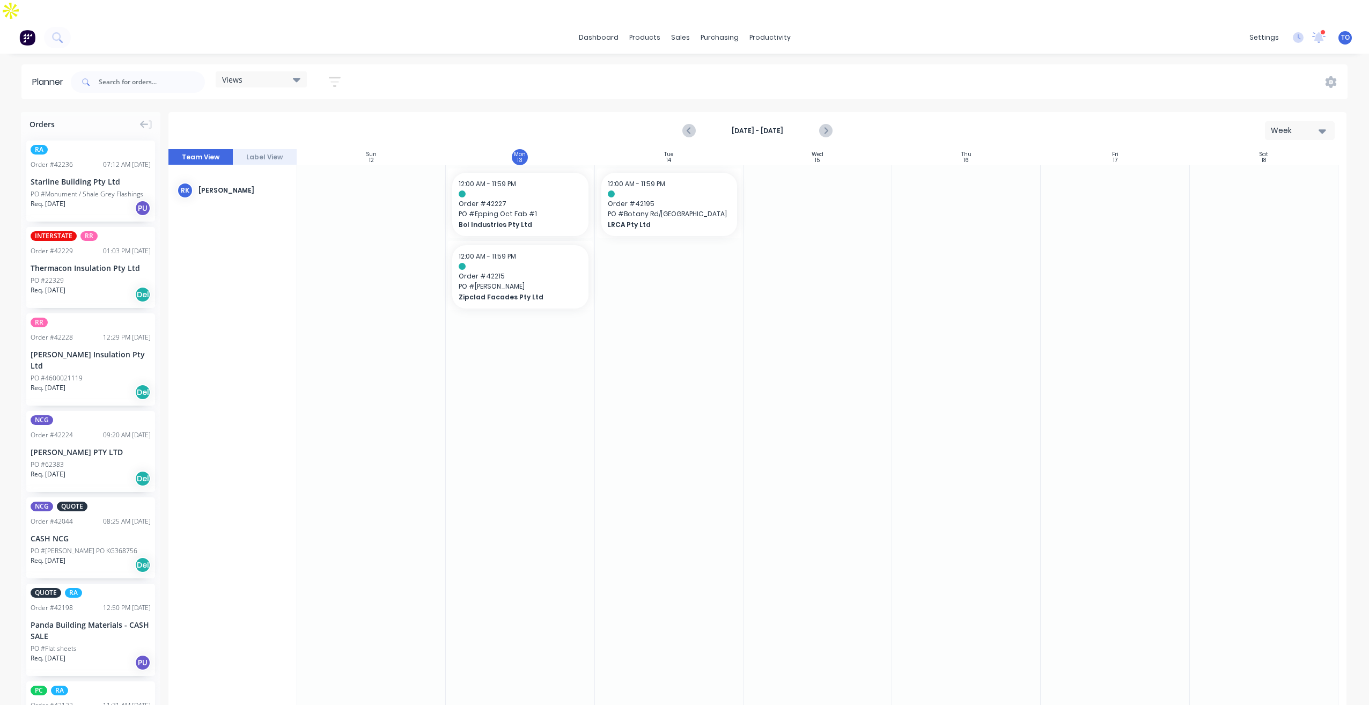
click at [421, 344] on div at bounding box center [371, 435] width 149 height 541
click at [337, 75] on icon "button" at bounding box center [335, 81] width 12 height 13
click at [318, 114] on button "Show/Hide users" at bounding box center [285, 122] width 100 height 16
click at [259, 192] on div "button" at bounding box center [252, 202] width 21 height 21
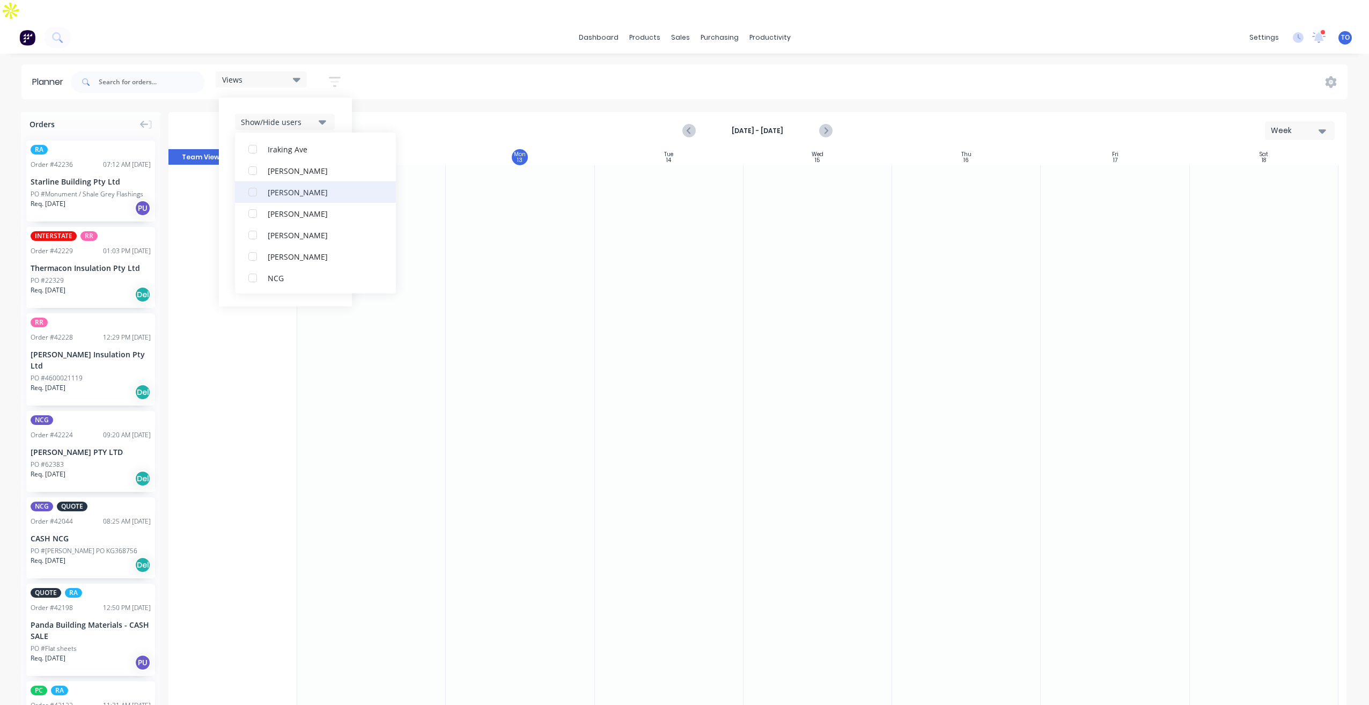
scroll to position [161, 0]
drag, startPoint x: 253, startPoint y: 253, endPoint x: 357, endPoint y: 204, distance: 115.2
click at [253, 267] on div "button" at bounding box center [252, 277] width 21 height 21
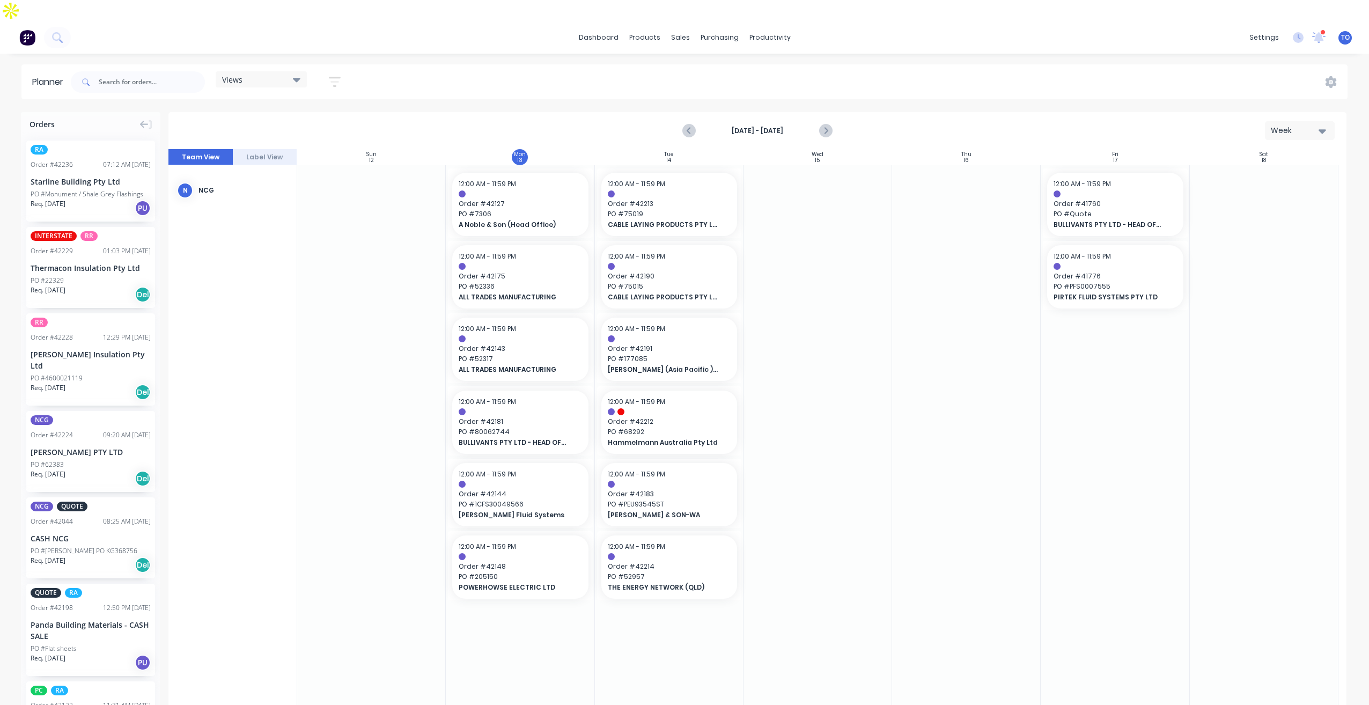
click at [635, 70] on div "Views Save new view None (Default) edit Iraking edit kyle edit Michael's View e…" at bounding box center [708, 82] width 1279 height 32
drag, startPoint x: 687, startPoint y: 113, endPoint x: 758, endPoint y: 108, distance: 70.5
click at [688, 124] on icon "Previous page" at bounding box center [689, 130] width 13 height 13
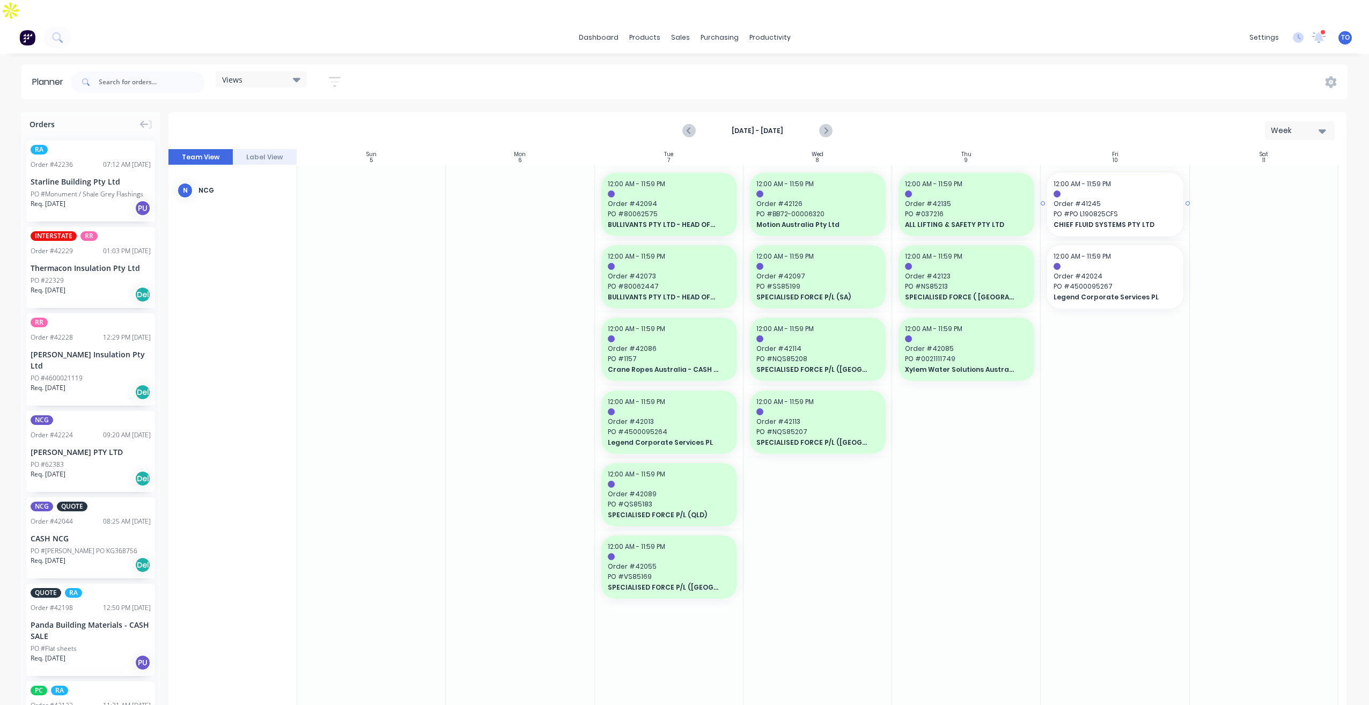
click at [1046, 186] on div at bounding box center [1115, 202] width 144 height 69
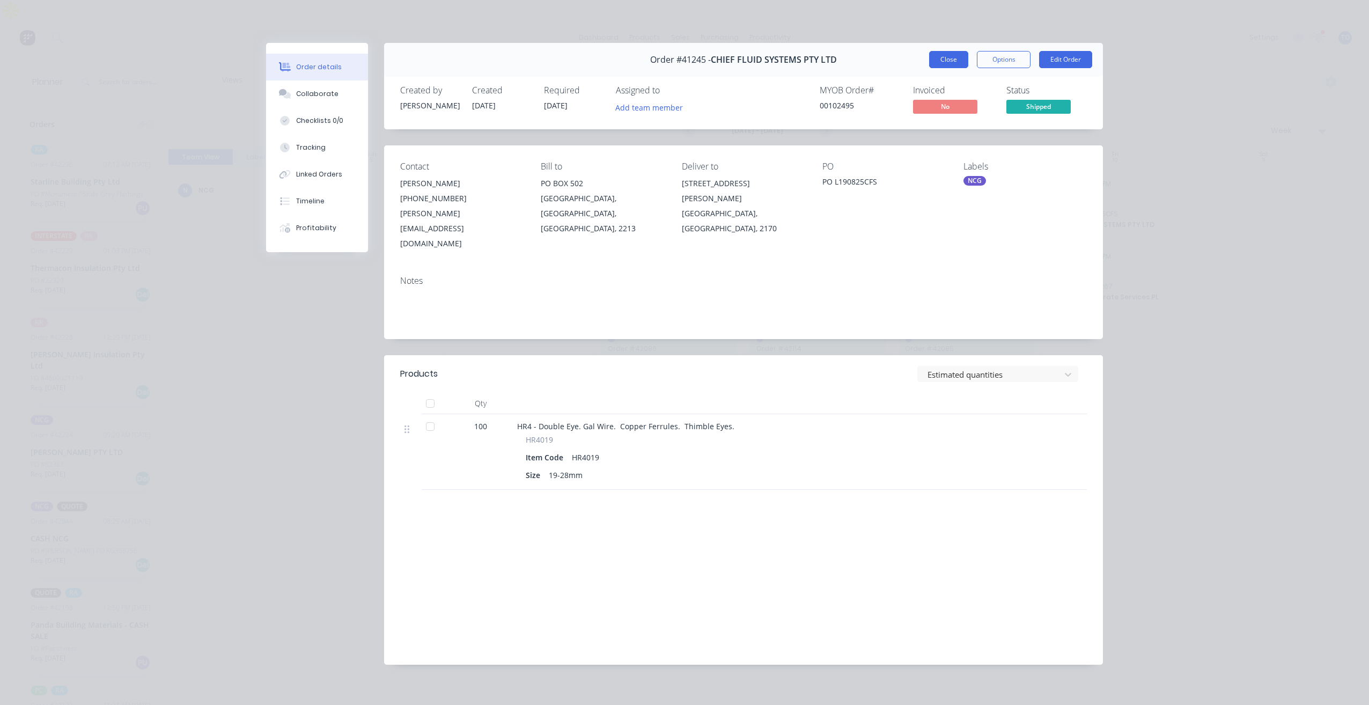
click at [954, 62] on button "Close" at bounding box center [948, 59] width 39 height 17
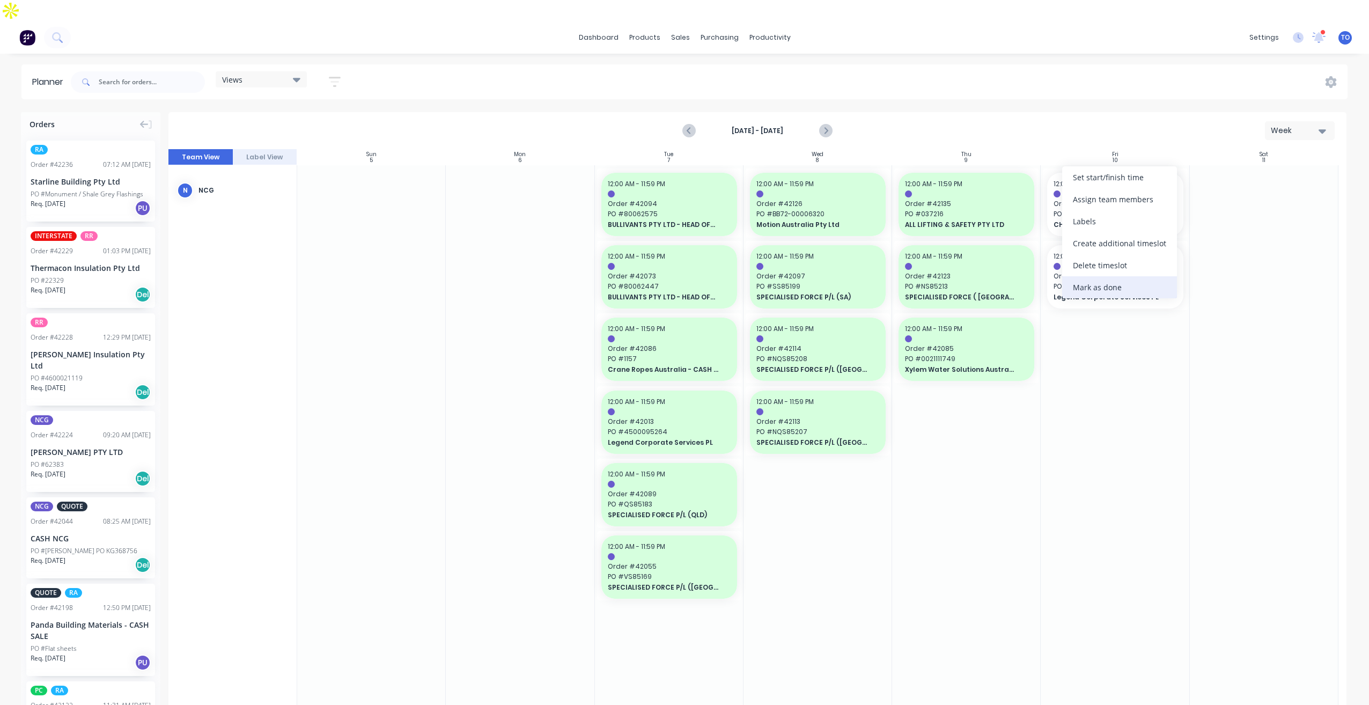
click at [1092, 284] on div "Mark as done" at bounding box center [1119, 287] width 115 height 22
click at [1090, 252] on div "12:00 AM - 11:59 PM" at bounding box center [1115, 257] width 123 height 10
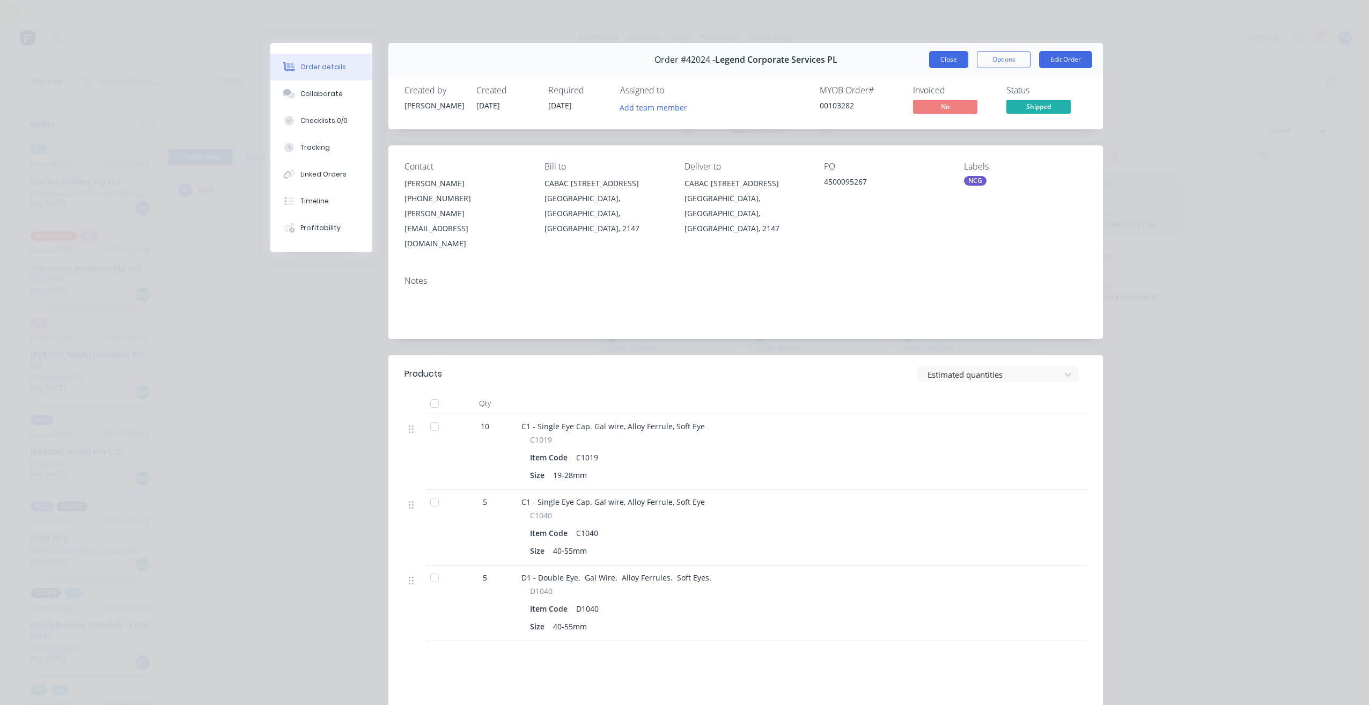
click at [950, 67] on button "Close" at bounding box center [948, 59] width 39 height 17
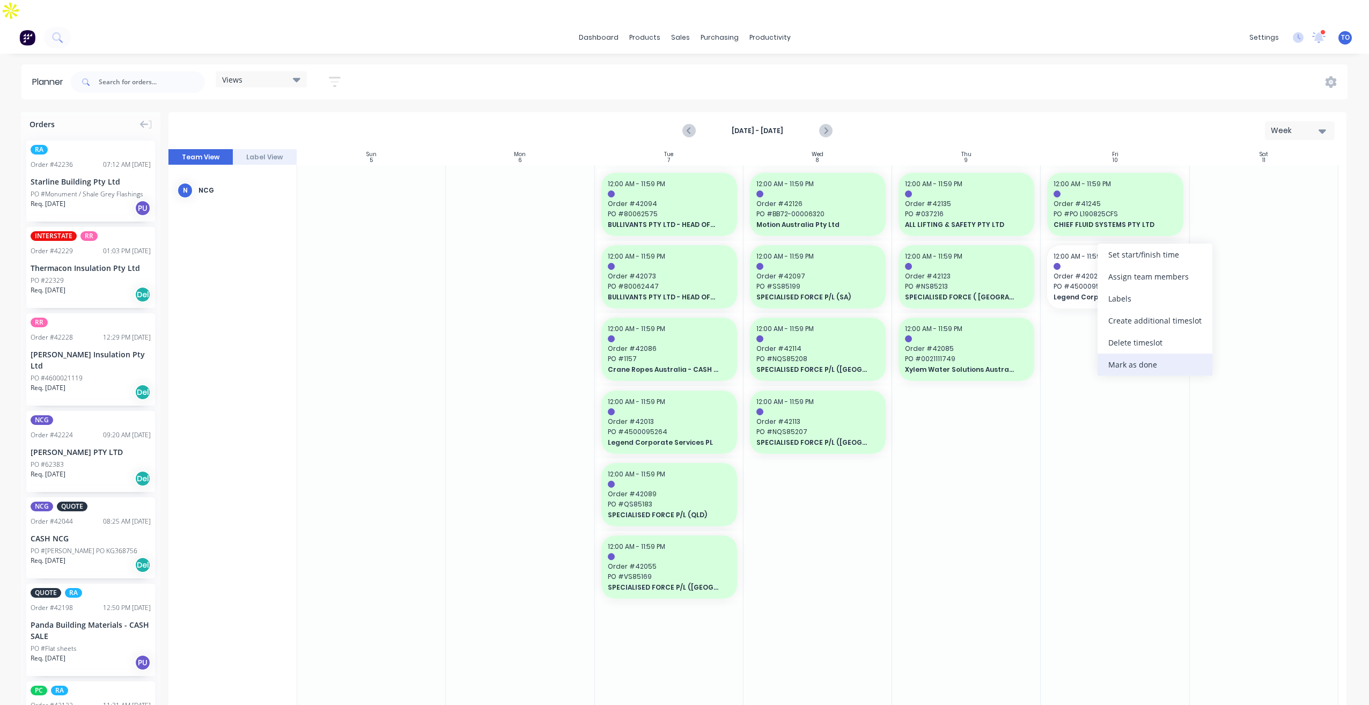
click at [1118, 360] on div "Mark as done" at bounding box center [1155, 365] width 115 height 22
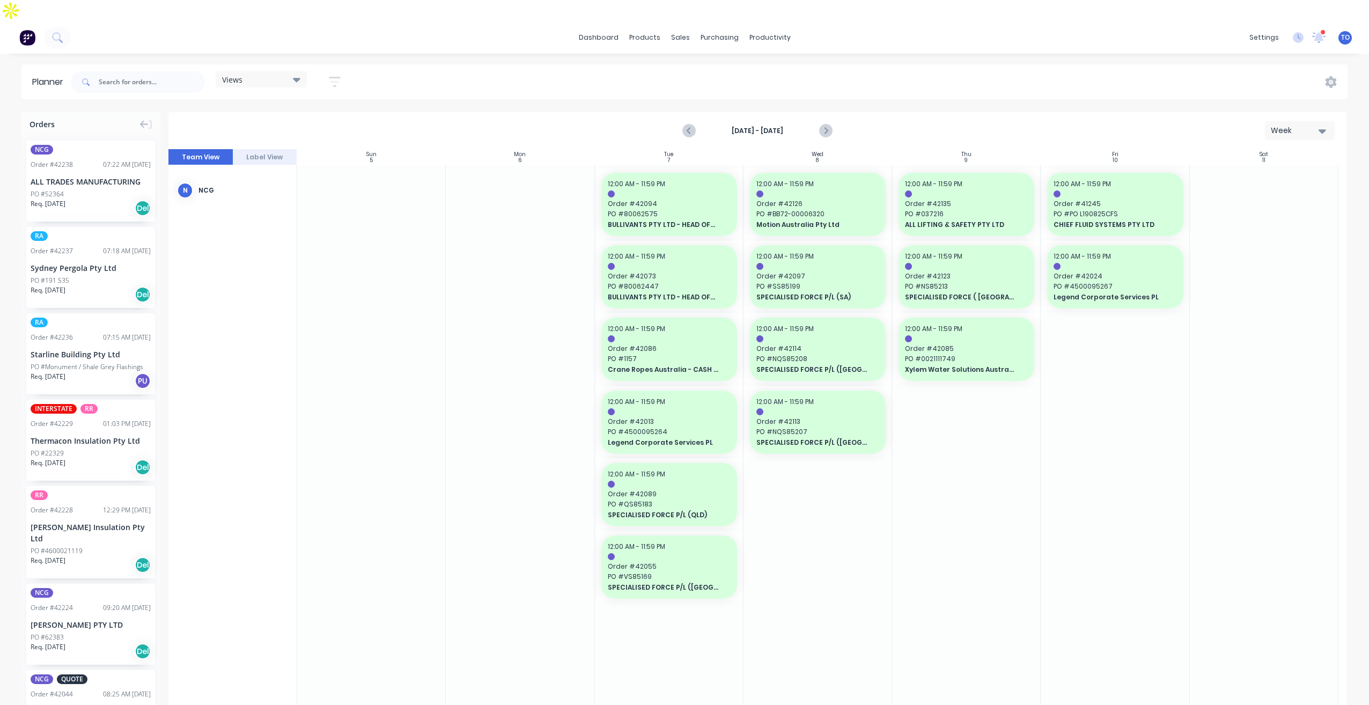
click at [821, 124] on icon "Next page" at bounding box center [825, 130] width 13 height 13
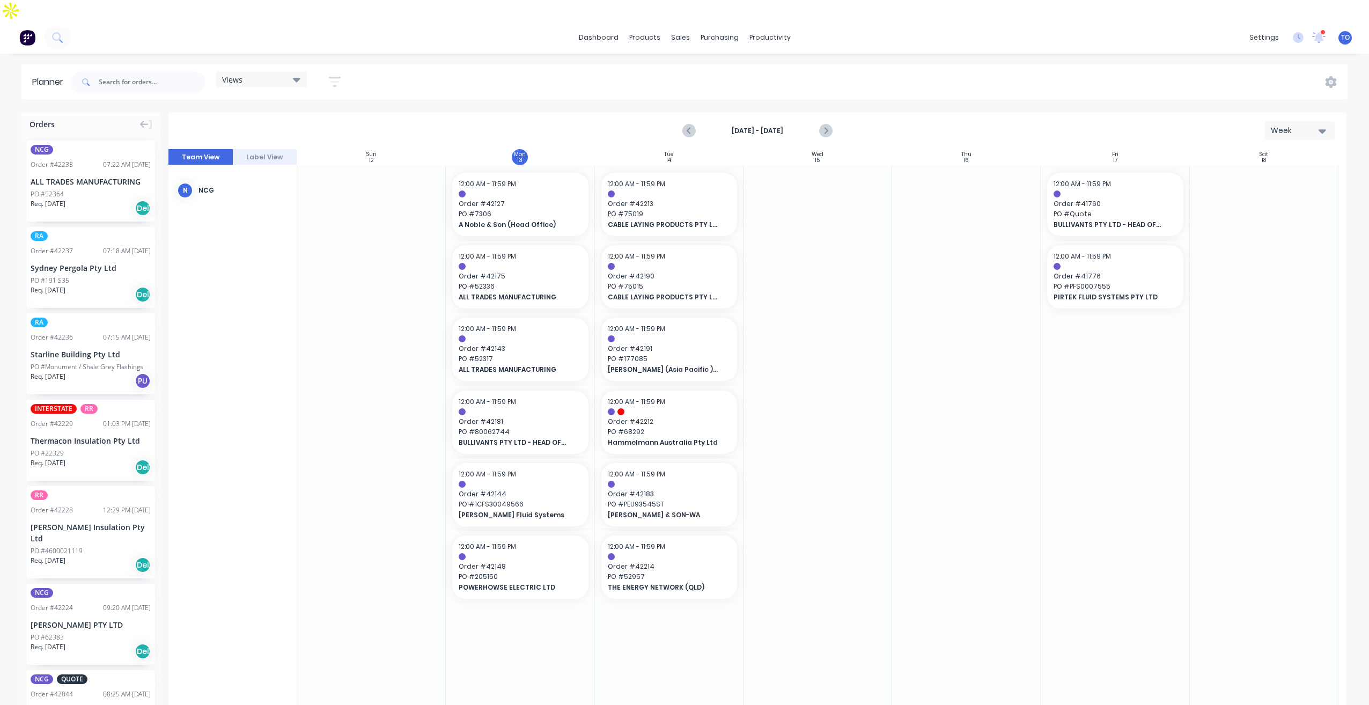
click at [303, 71] on div "Views" at bounding box center [261, 79] width 91 height 16
click at [341, 75] on icon "button" at bounding box center [335, 81] width 12 height 13
click at [321, 178] on button "Filter by status" at bounding box center [285, 186] width 100 height 16
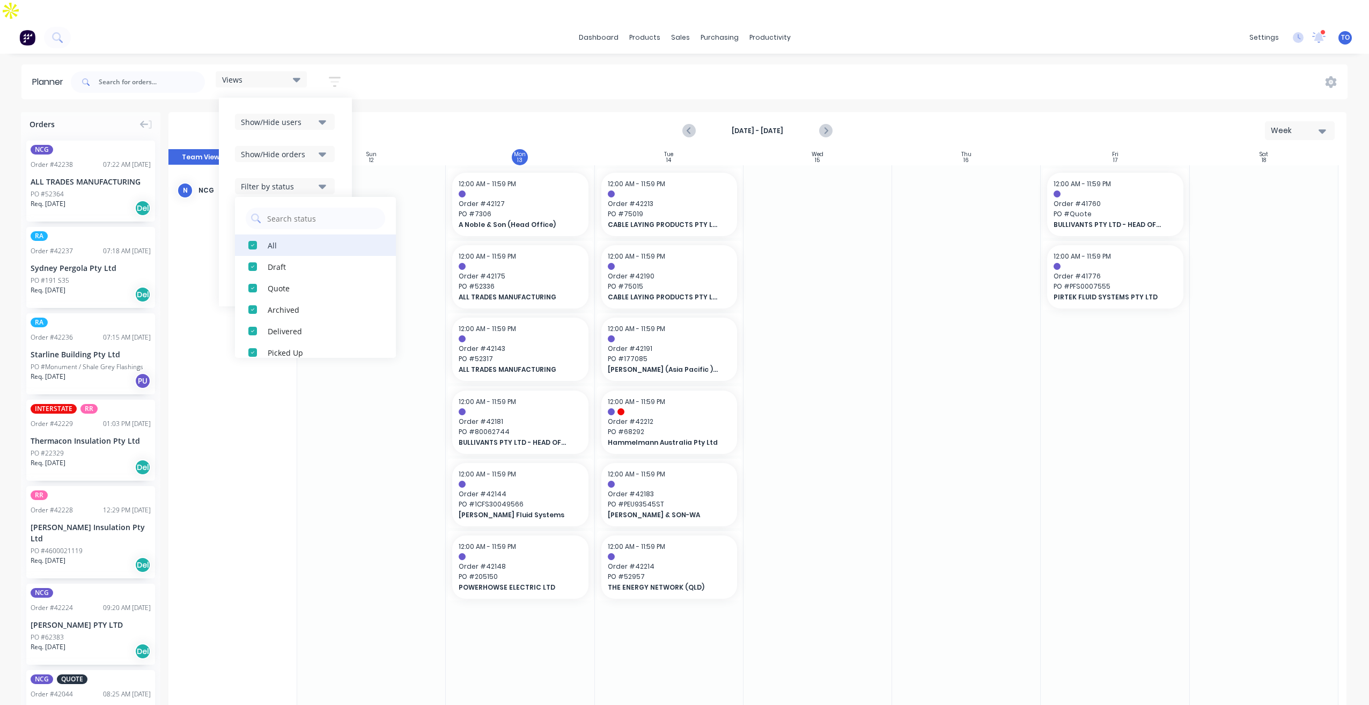
click at [263, 234] on div "button" at bounding box center [252, 244] width 21 height 21
drag, startPoint x: 260, startPoint y: 221, endPoint x: 303, endPoint y: 168, distance: 67.9
click at [260, 234] on div "button" at bounding box center [252, 244] width 21 height 21
click at [344, 144] on div "Show/Hide users Show/Hide orders Filter by status All Draft Quote Archived Deli…" at bounding box center [285, 202] width 133 height 209
click at [326, 212] on icon "button" at bounding box center [323, 218] width 8 height 12
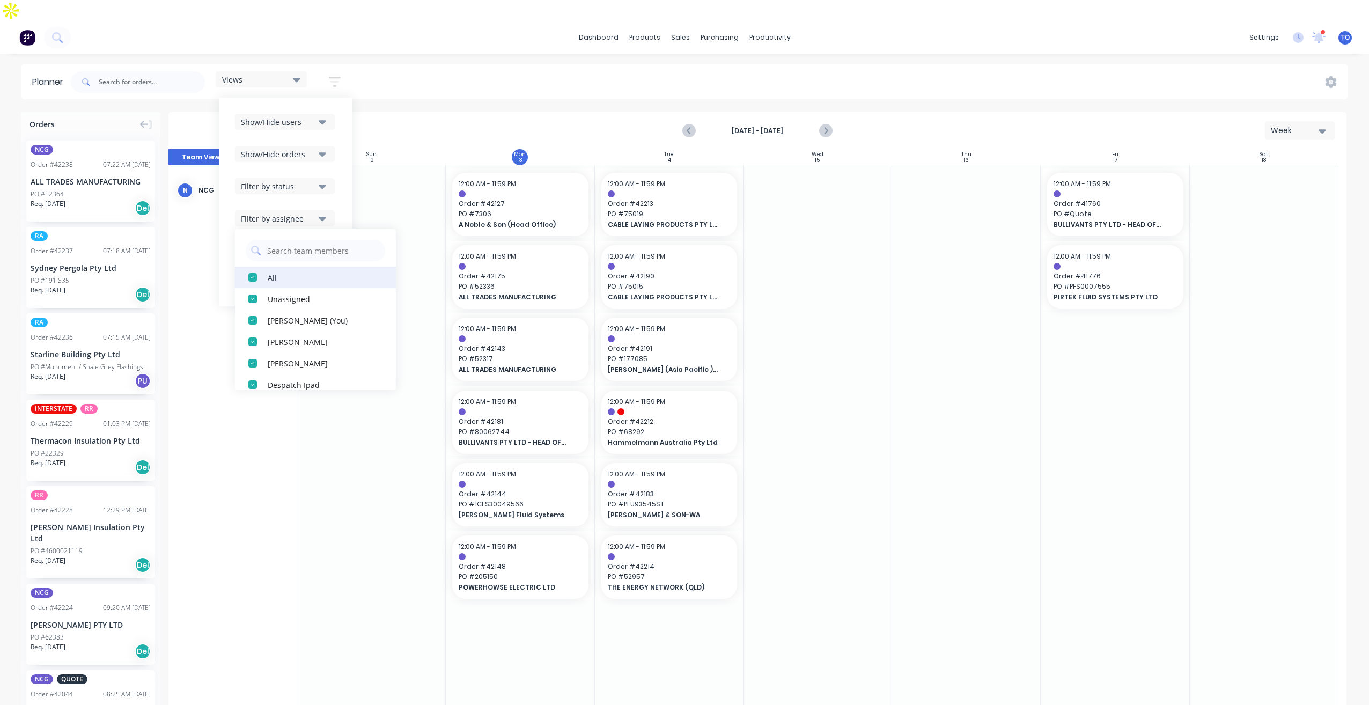
click at [262, 267] on div "button" at bounding box center [252, 277] width 21 height 21
click at [268, 277] on button "NCG" at bounding box center [315, 287] width 161 height 21
click at [386, 113] on div "Oct 12th - Oct 18th Week" at bounding box center [758, 130] width 1176 height 35
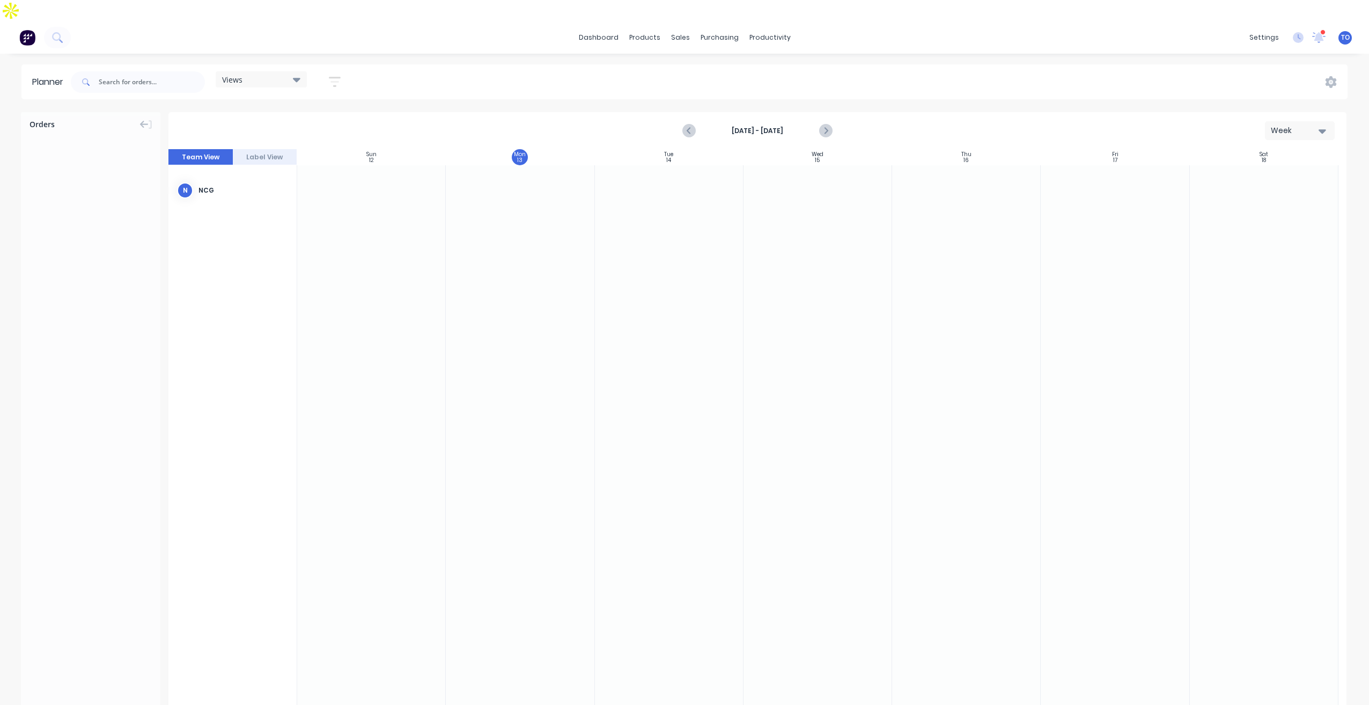
click at [337, 75] on icon "button" at bounding box center [335, 81] width 12 height 13
click at [307, 213] on div "Filter by assignee" at bounding box center [278, 218] width 75 height 11
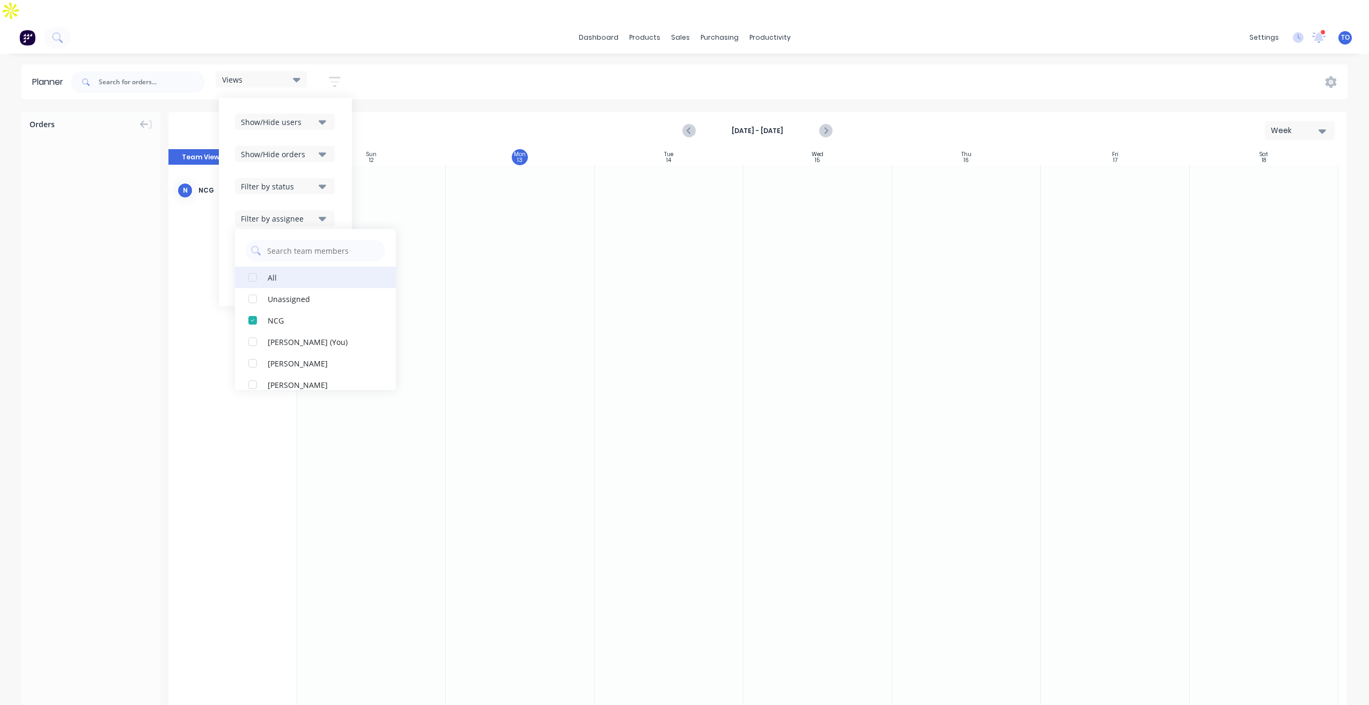
click at [267, 267] on button "All" at bounding box center [315, 277] width 161 height 21
click at [348, 166] on div "Show/Hide users Show/Hide orders Filter by status Filter by assignee All Unassi…" at bounding box center [285, 202] width 133 height 209
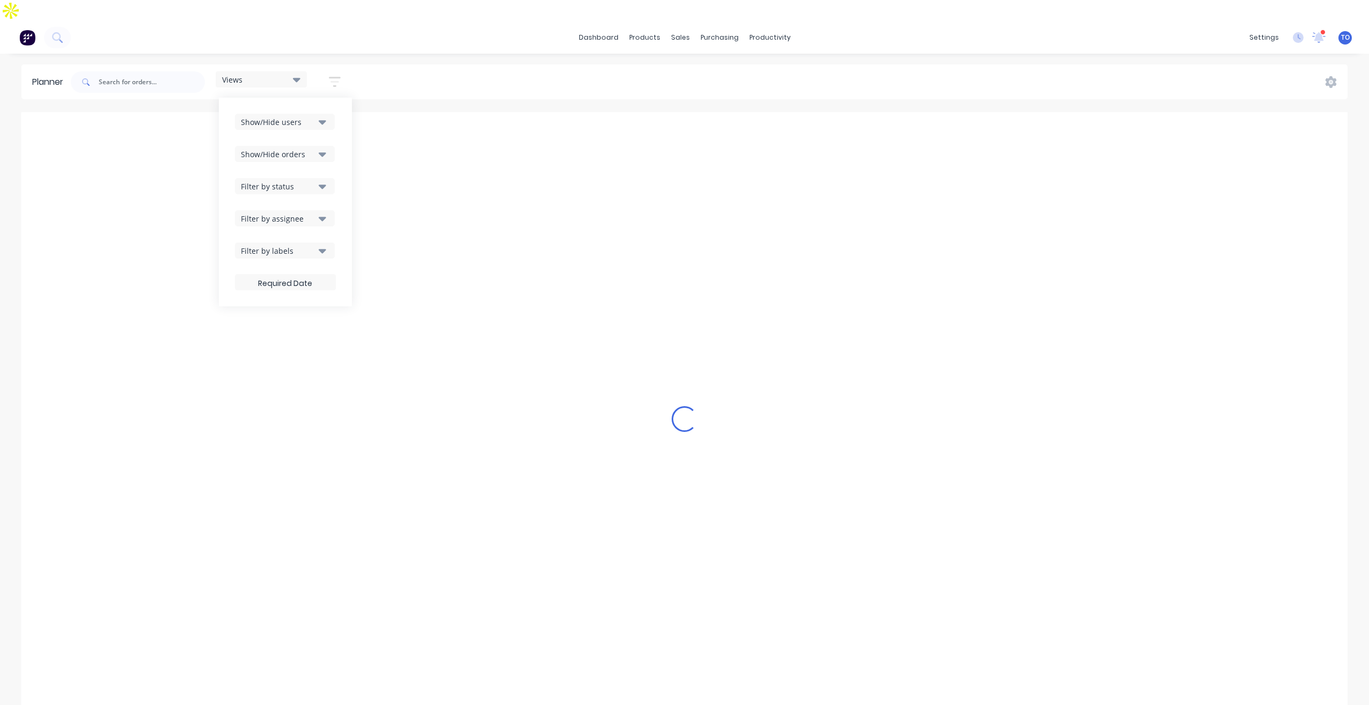
click at [320, 245] on icon "button" at bounding box center [323, 251] width 8 height 12
click at [273, 304] on div "All" at bounding box center [272, 309] width 9 height 11
click at [266, 353] on button "NCG" at bounding box center [315, 363] width 161 height 21
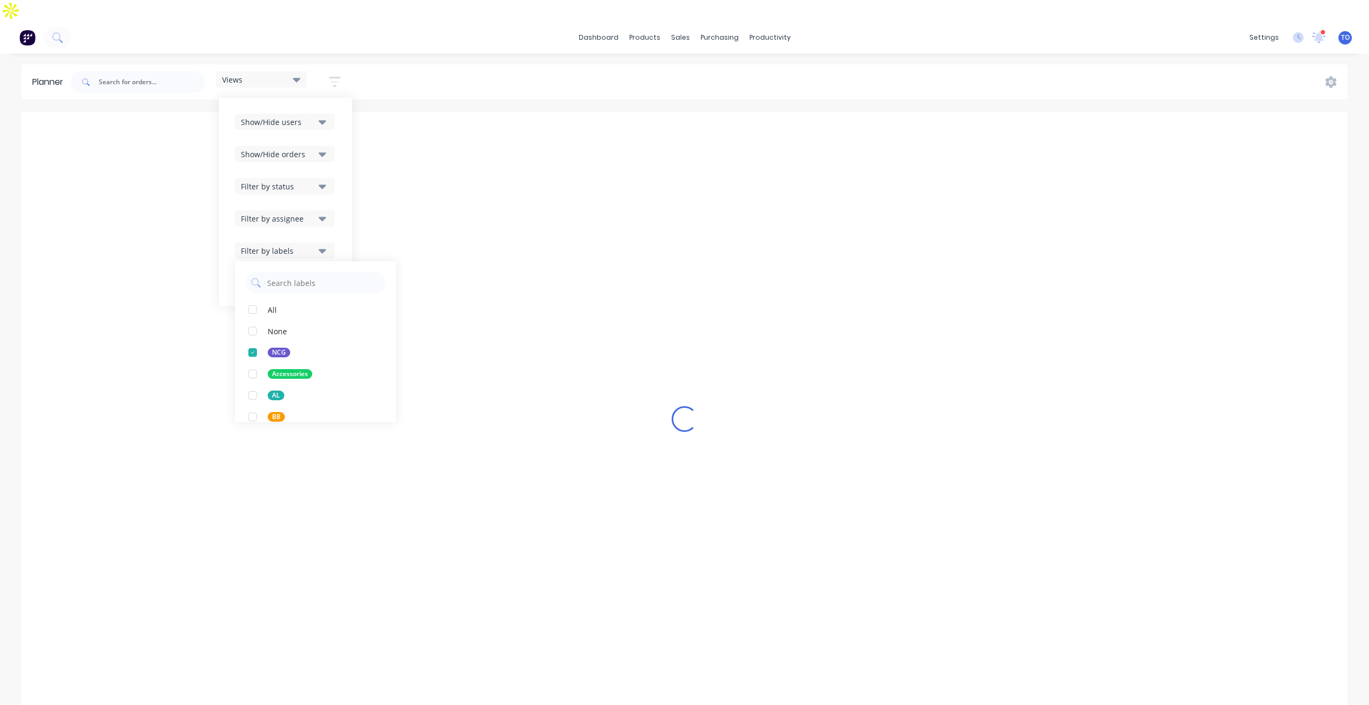
click at [339, 192] on div "Show/Hide users Show/Hide orders Filter by status Filter by assignee Filter by …" at bounding box center [285, 202] width 133 height 209
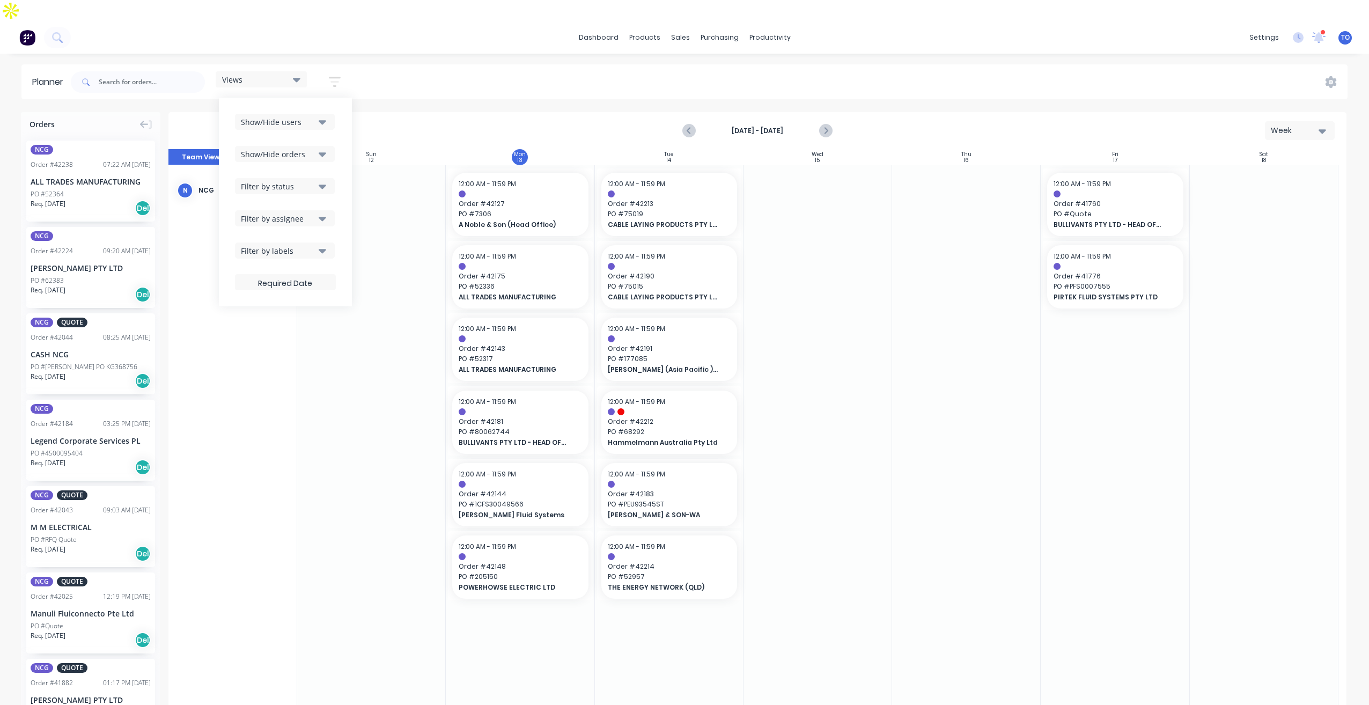
click at [535, 66] on div "Views Save new view None (Default) edit Iraking edit kyle edit Michael's View e…" at bounding box center [708, 82] width 1279 height 32
drag, startPoint x: 68, startPoint y: 152, endPoint x: 833, endPoint y: 155, distance: 765.7
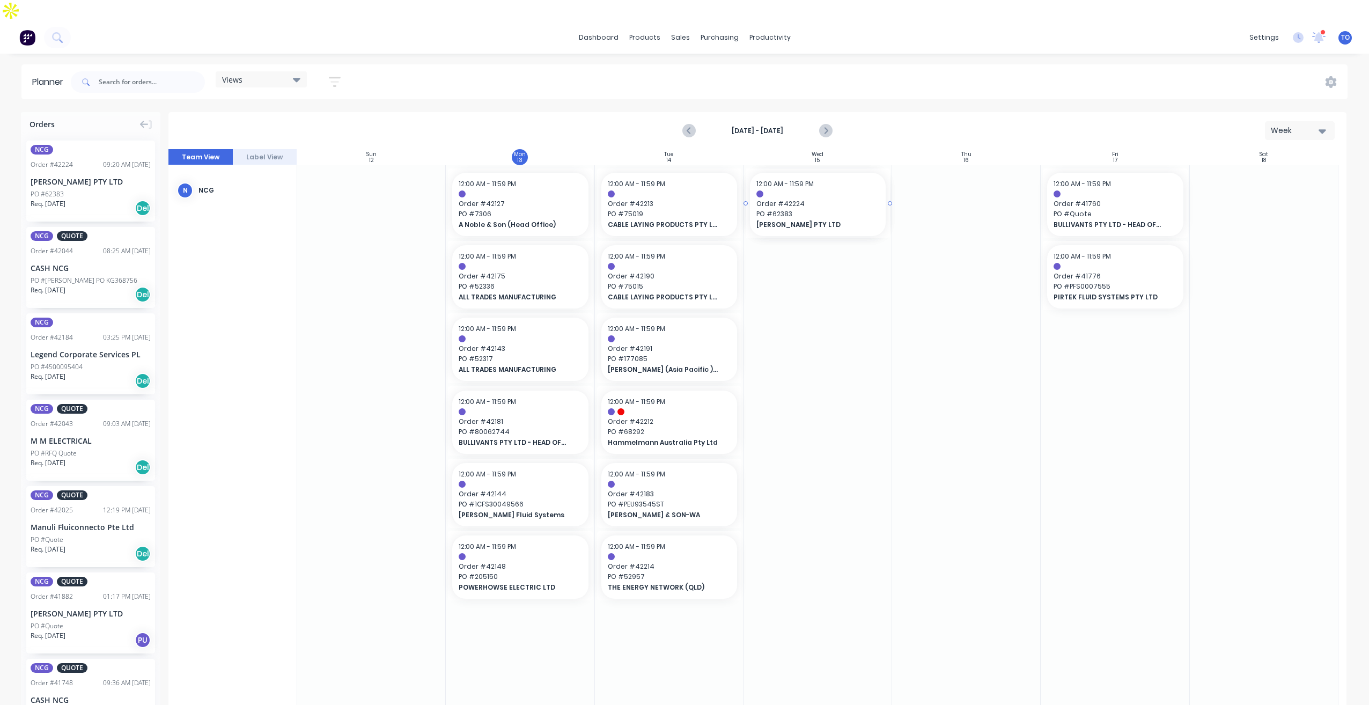
drag, startPoint x: 84, startPoint y: 158, endPoint x: 766, endPoint y: 178, distance: 682.2
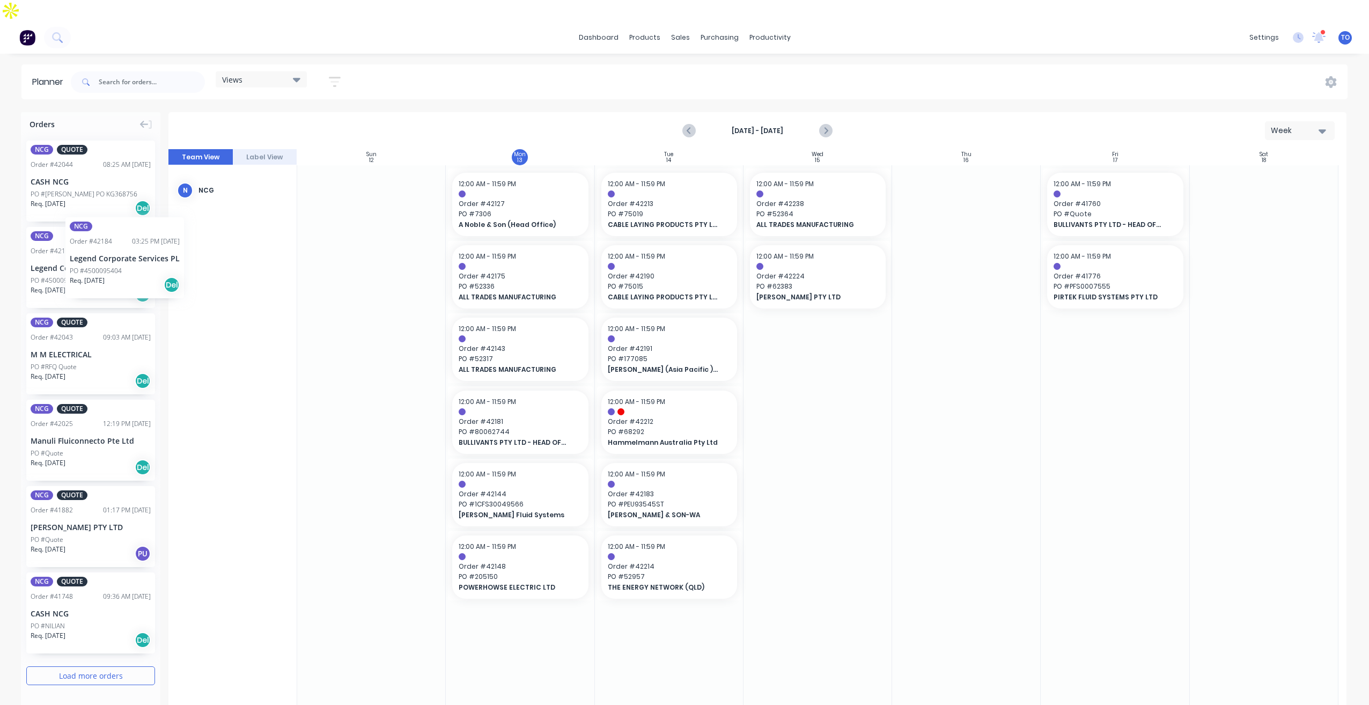
drag, startPoint x: 58, startPoint y: 236, endPoint x: 64, endPoint y: 209, distance: 27.5
click at [102, 666] on button "Load more orders" at bounding box center [90, 675] width 129 height 19
drag, startPoint x: 831, startPoint y: 109, endPoint x: 812, endPoint y: 111, distance: 18.9
click at [831, 124] on icon "Next page" at bounding box center [825, 130] width 13 height 13
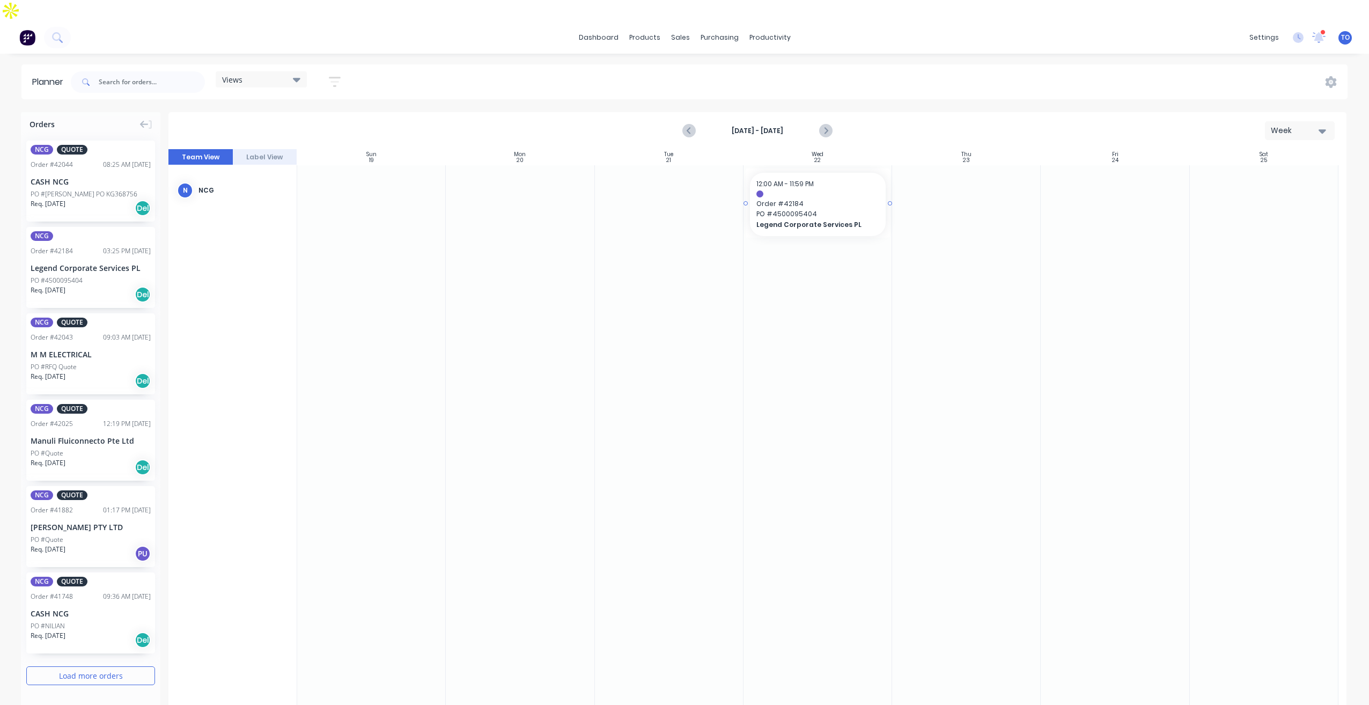
drag, startPoint x: 51, startPoint y: 234, endPoint x: 810, endPoint y: 183, distance: 760.9
drag, startPoint x: 693, startPoint y: 106, endPoint x: 687, endPoint y: 109, distance: 6.7
click at [691, 124] on icon "Previous page" at bounding box center [689, 130] width 13 height 13
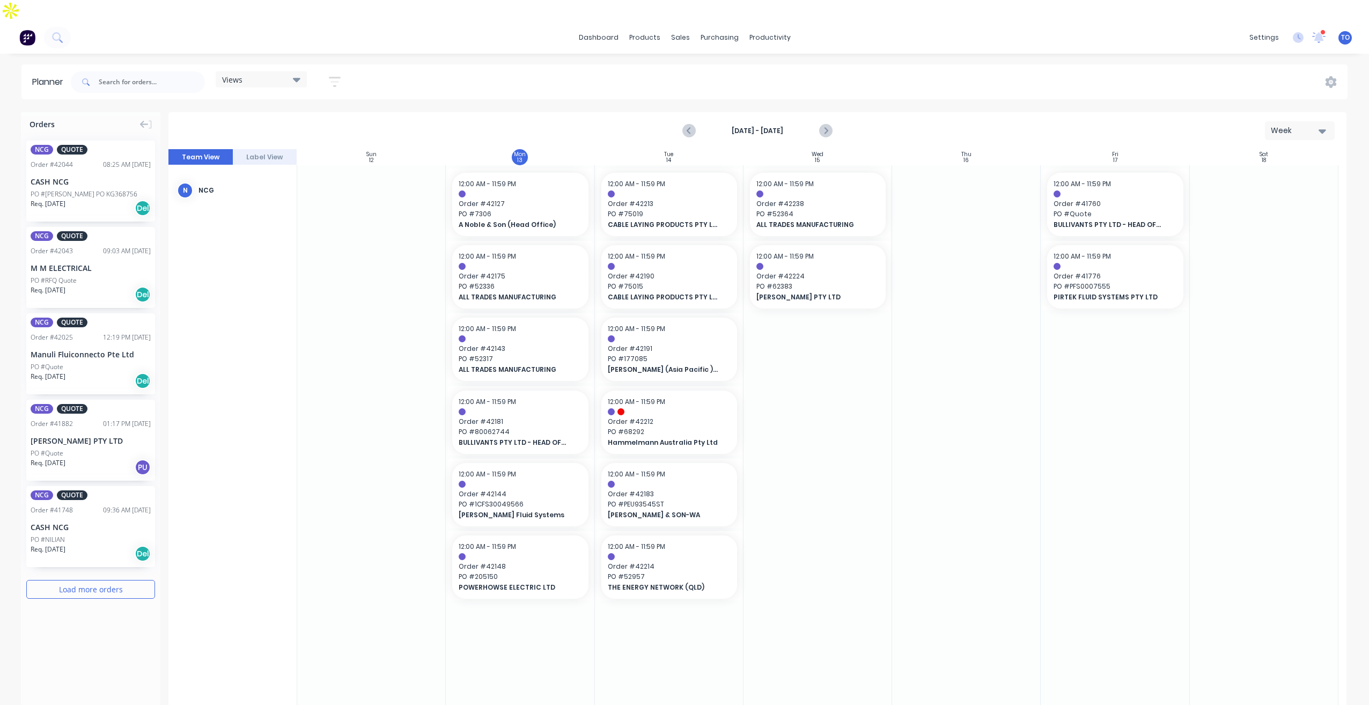
click at [331, 75] on icon "button" at bounding box center [335, 81] width 12 height 13
click at [307, 114] on div "Show/Hide users Show/Hide orders Filter by status Filter by assignee Filter by …" at bounding box center [285, 202] width 101 height 177
click at [306, 116] on div "Show/Hide users" at bounding box center [278, 121] width 75 height 11
click at [253, 192] on div "button" at bounding box center [252, 202] width 21 height 21
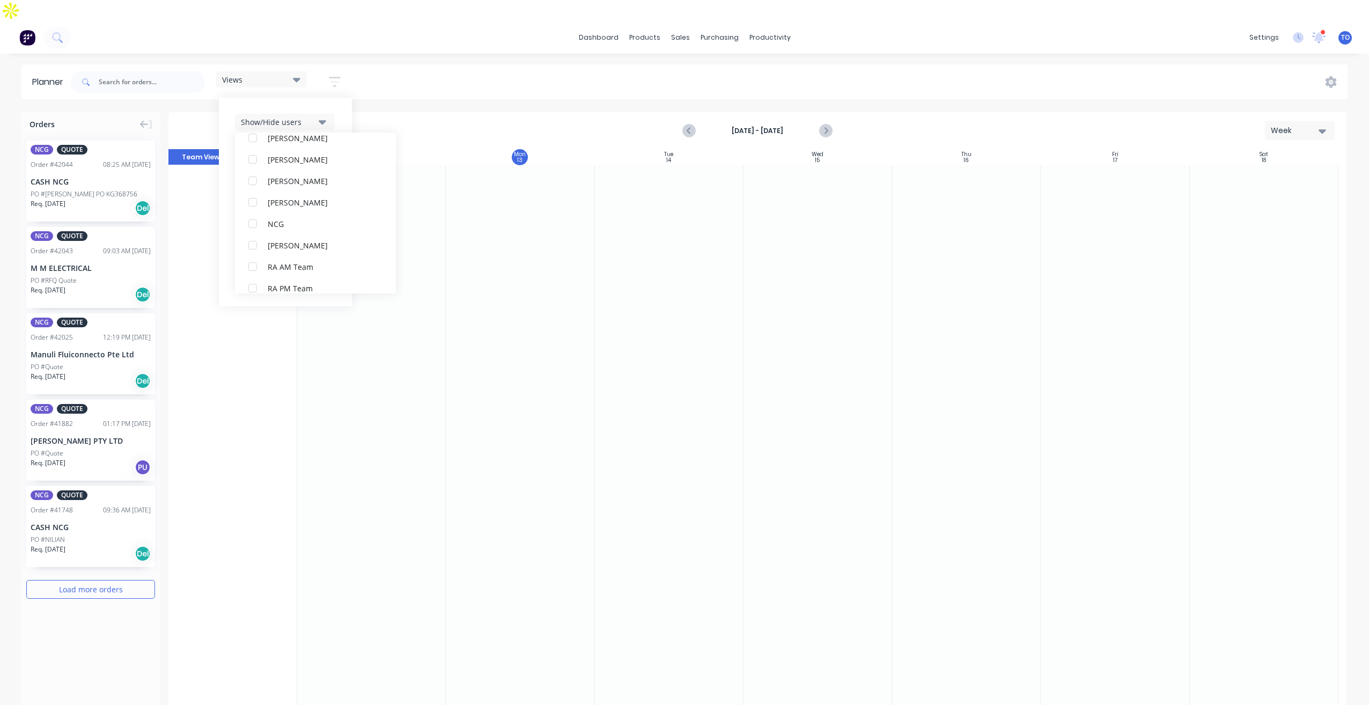
scroll to position [268, 0]
click at [258, 224] on div "button" at bounding box center [252, 234] width 21 height 21
drag, startPoint x: 450, startPoint y: 42, endPoint x: 439, endPoint y: 50, distance: 13.0
click at [450, 43] on div "dashboard products sales purchasing productivity dashboard products Product Cat…" at bounding box center [684, 373] width 1369 height 705
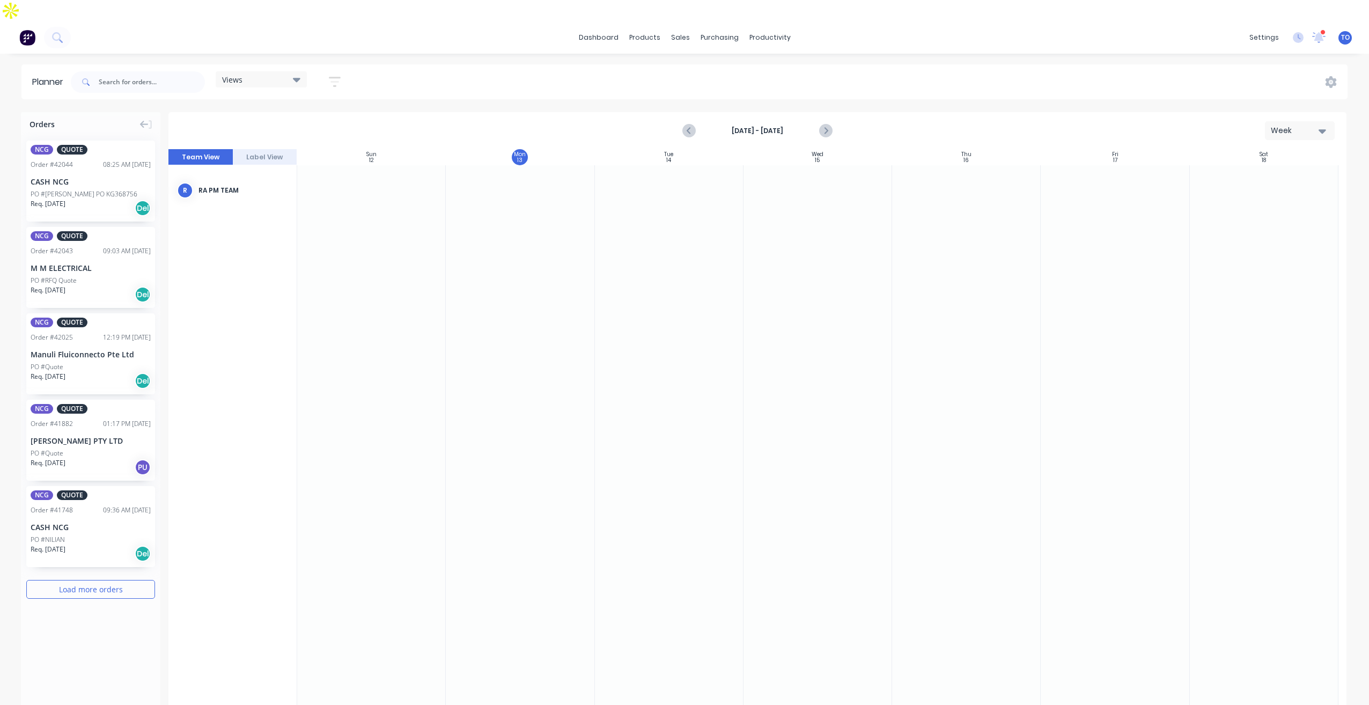
click at [339, 75] on icon "button" at bounding box center [335, 81] width 12 height 13
click at [317, 243] on button "Filter by labels" at bounding box center [285, 251] width 100 height 16
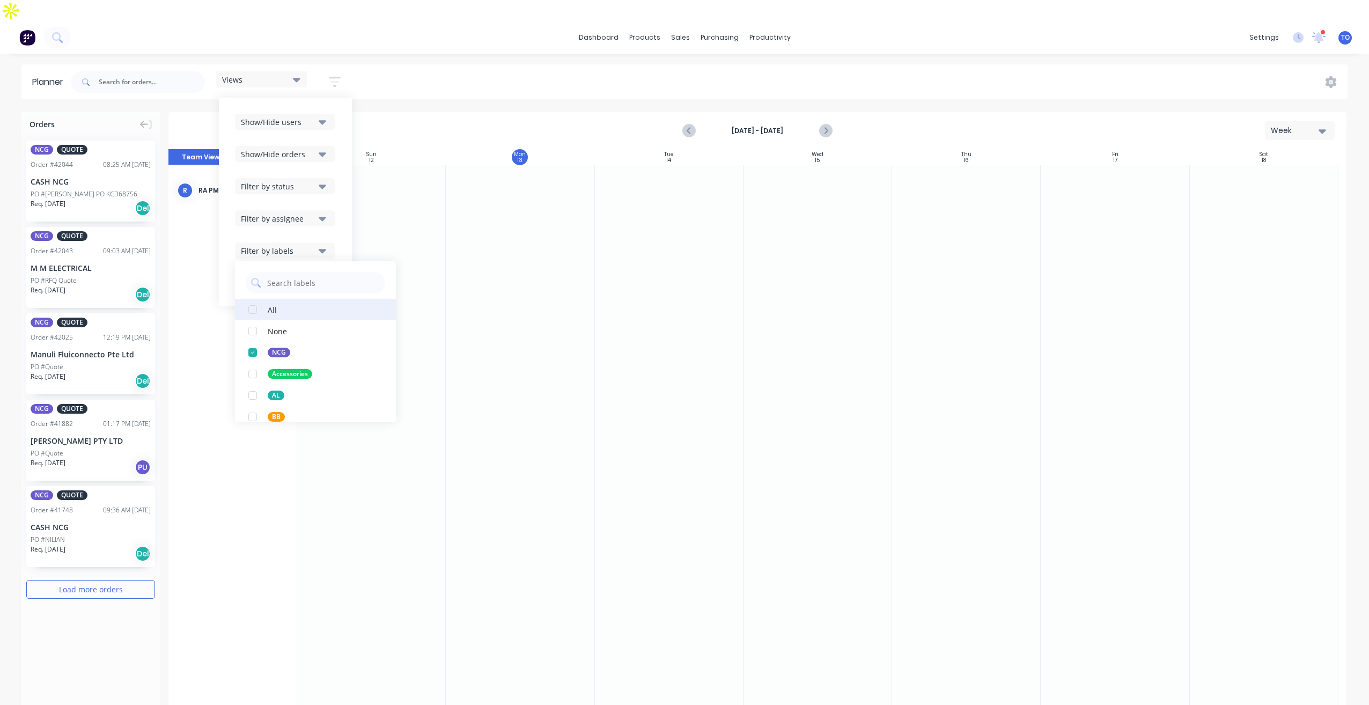
click at [260, 299] on div "button" at bounding box center [252, 309] width 21 height 21
click at [262, 299] on div "button" at bounding box center [252, 309] width 21 height 21
click at [259, 299] on div "button" at bounding box center [252, 309] width 21 height 21
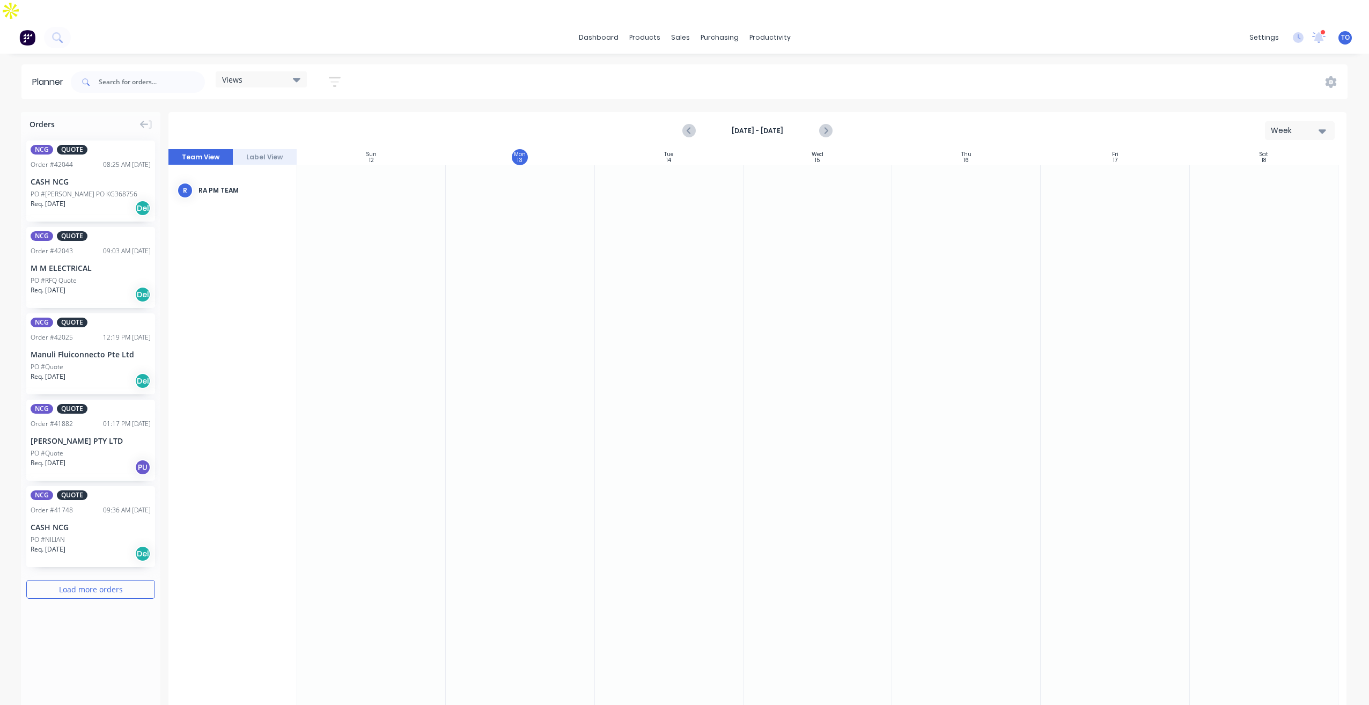
click at [441, 66] on div "Views Save new view None (Default) edit Iraking edit kyle edit Michael's View e…" at bounding box center [708, 82] width 1279 height 32
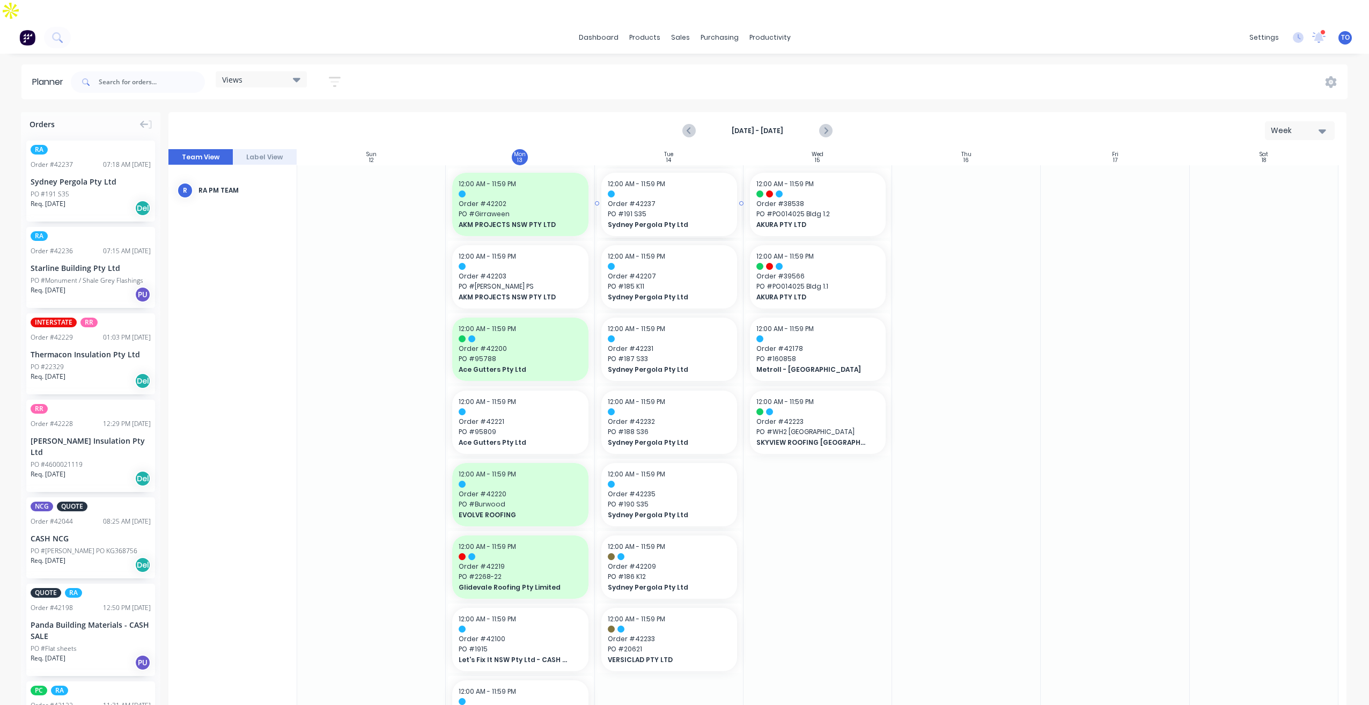
drag, startPoint x: 57, startPoint y: 160, endPoint x: 634, endPoint y: 164, distance: 576.3
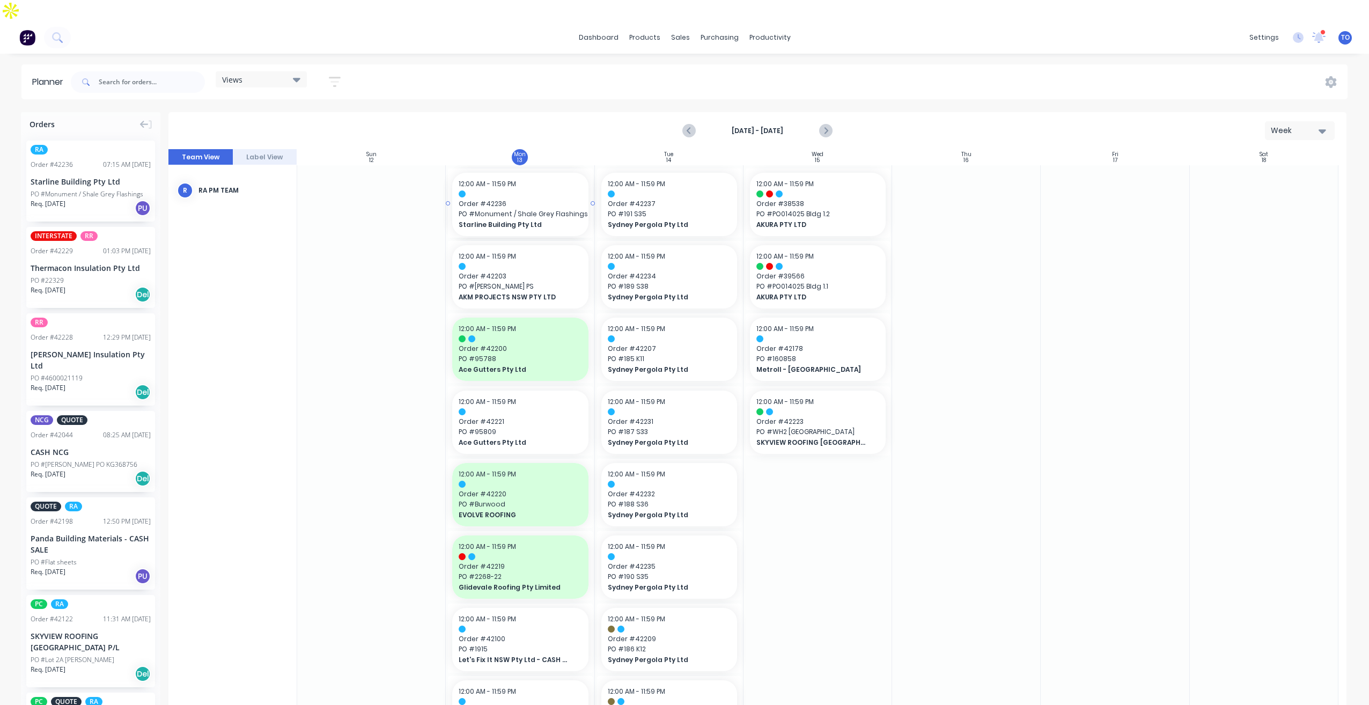
drag, startPoint x: 45, startPoint y: 162, endPoint x: 503, endPoint y: 172, distance: 458.3
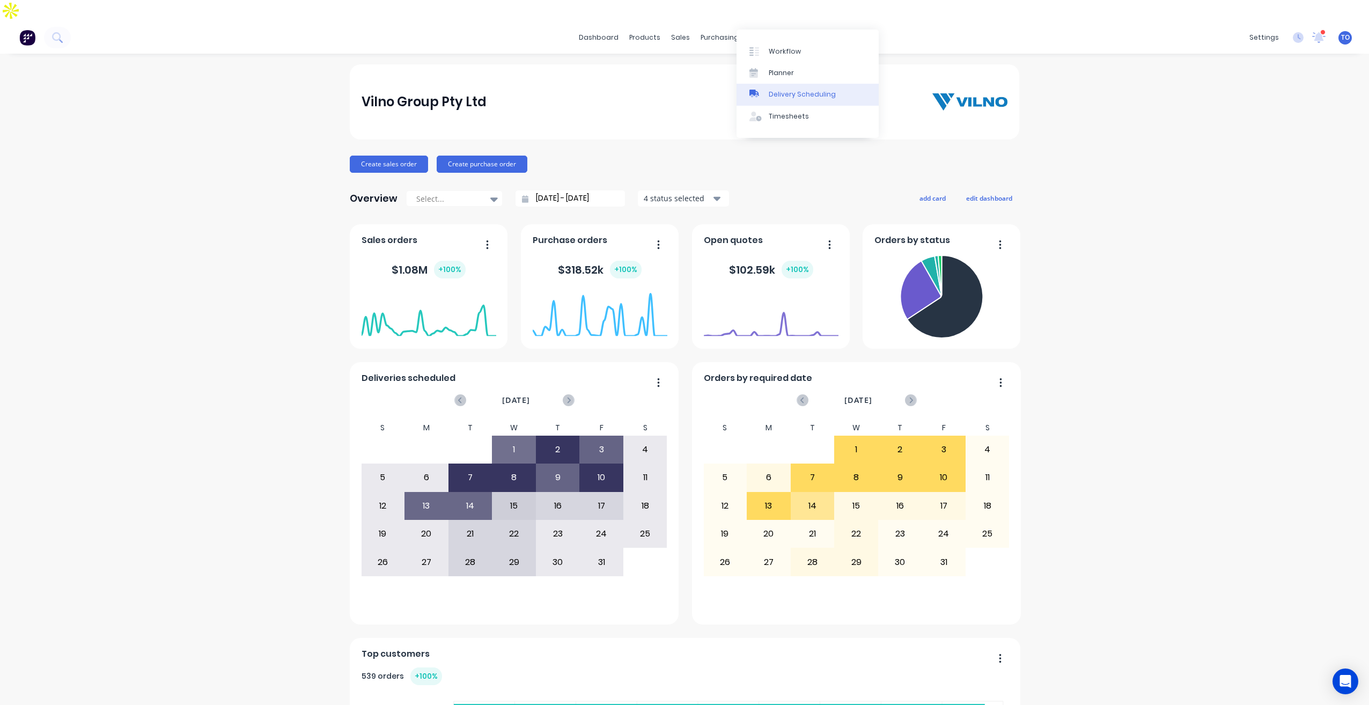
click at [802, 91] on div "Delivery Scheduling" at bounding box center [802, 95] width 67 height 10
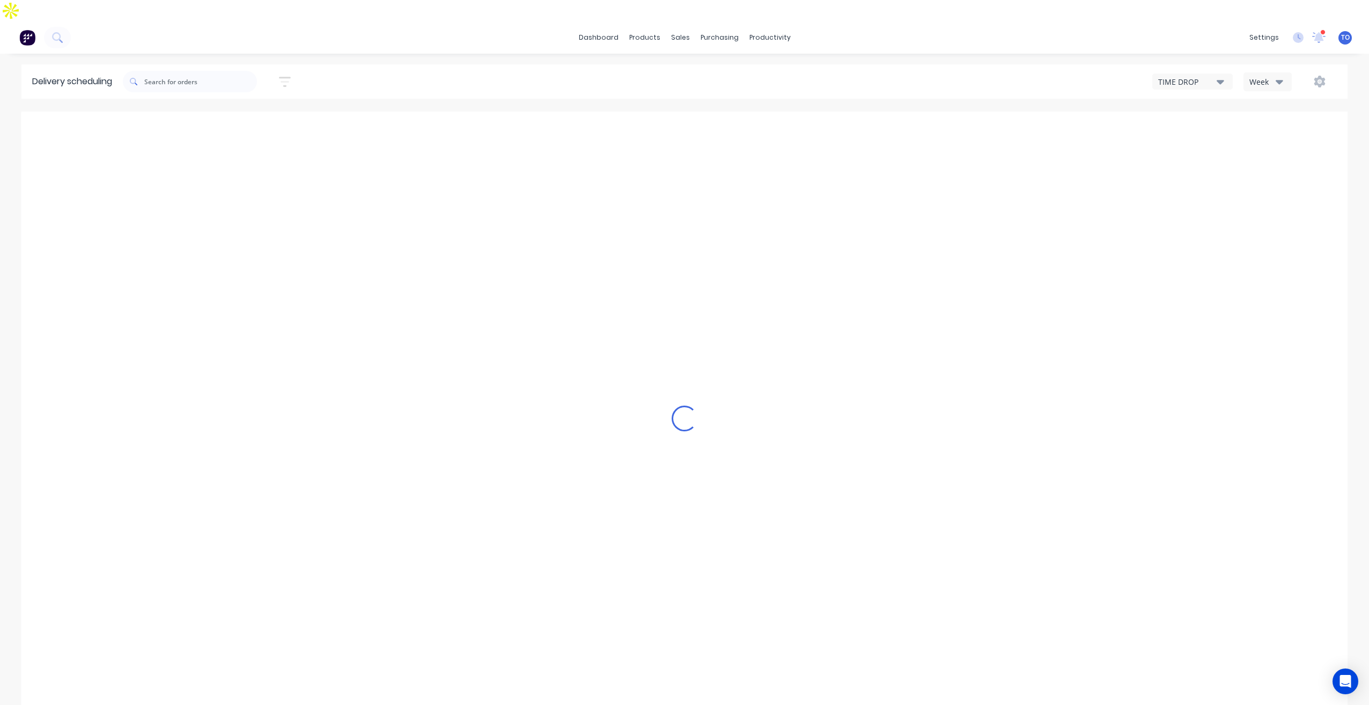
type input "[DATE] - [DATE]"
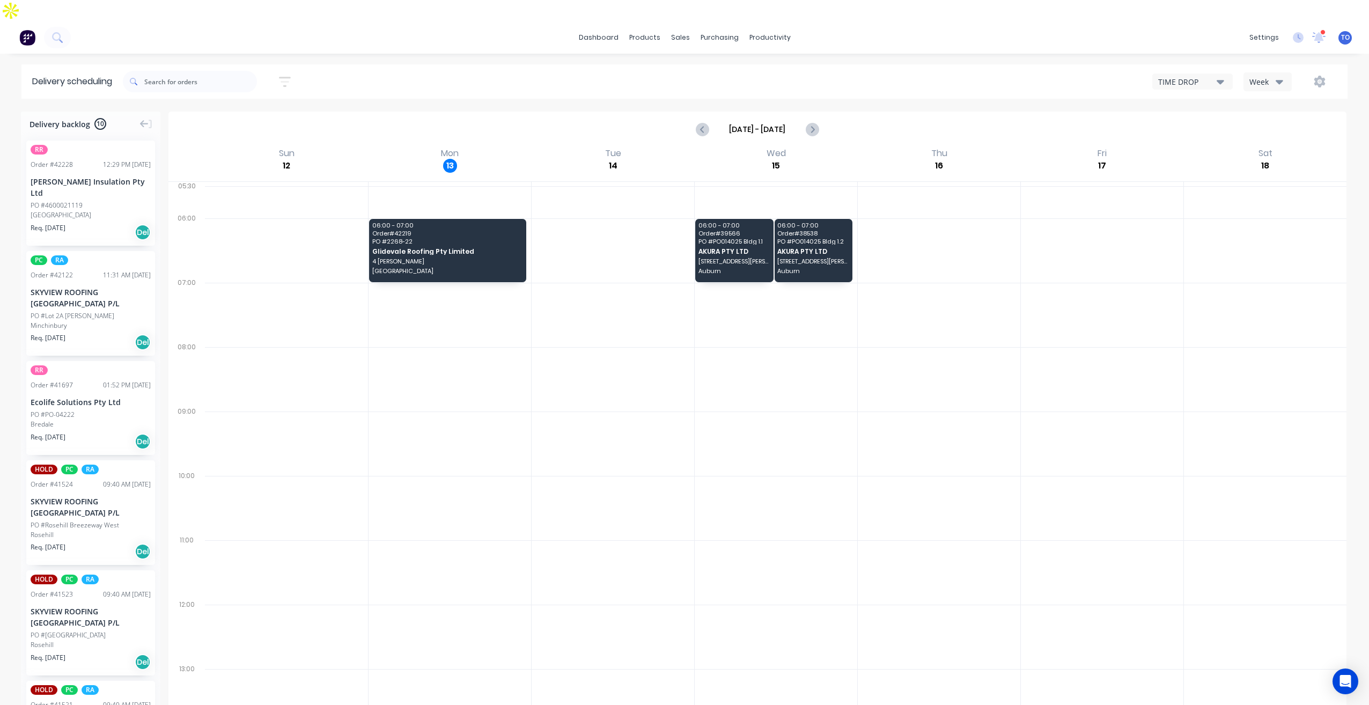
click at [577, 347] on div at bounding box center [613, 379] width 163 height 64
click at [1108, 223] on div at bounding box center [1102, 250] width 163 height 64
click at [1269, 76] on div "Week" at bounding box center [1265, 81] width 31 height 11
click at [1266, 121] on div "Vehicle" at bounding box center [1297, 131] width 106 height 21
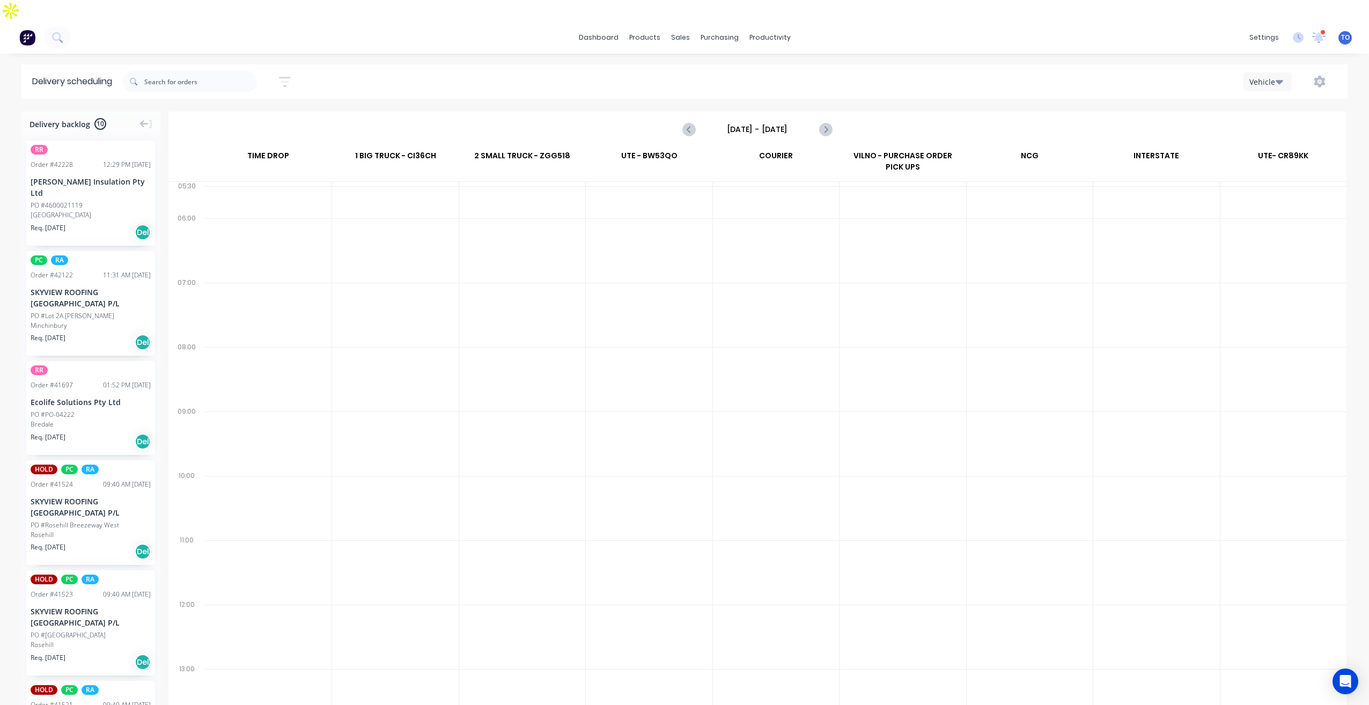
click at [737, 116] on div "[DATE] - [DATE]" at bounding box center [758, 129] width 1176 height 33
click at [830, 123] on icon "Next page" at bounding box center [825, 129] width 13 height 13
type input "[DATE] - [DATE]"
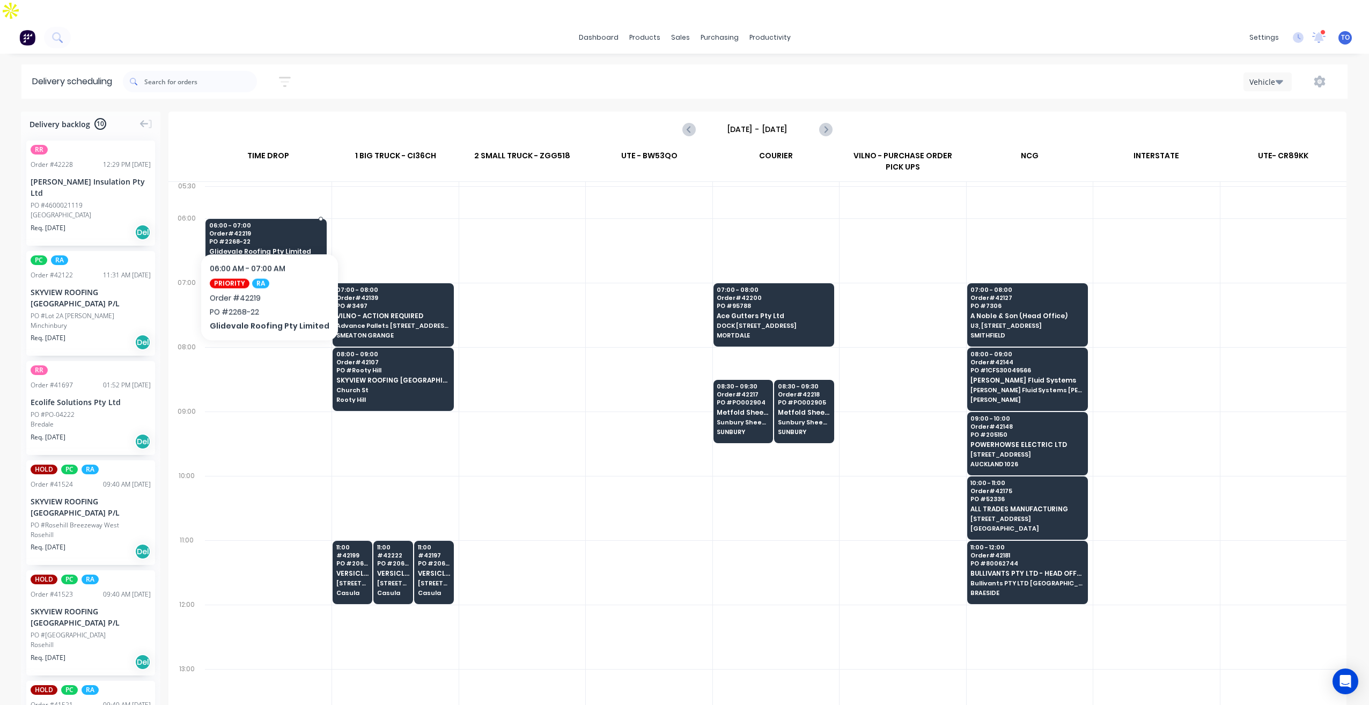
click at [266, 238] on span "PO # 2268-22" at bounding box center [265, 241] width 113 height 6
